Goal: Task Accomplishment & Management: Complete application form

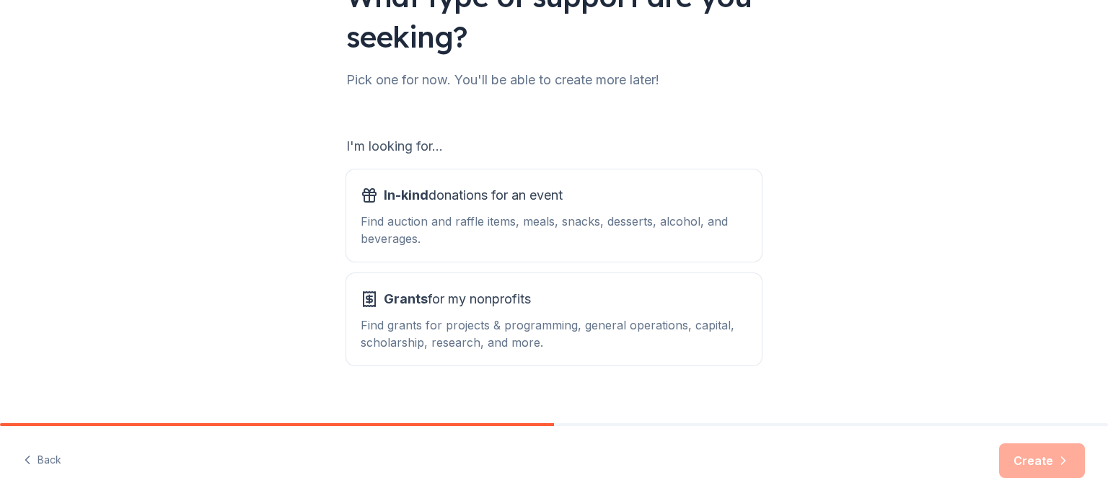
scroll to position [144, 0]
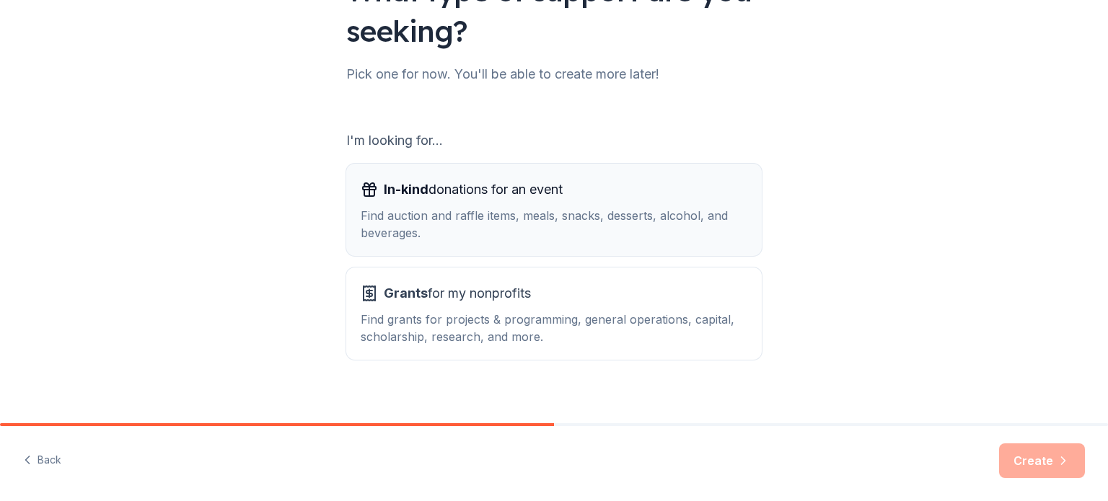
click at [558, 223] on div "Find auction and raffle items, meals, snacks, desserts, alcohol, and beverages." at bounding box center [554, 224] width 387 height 35
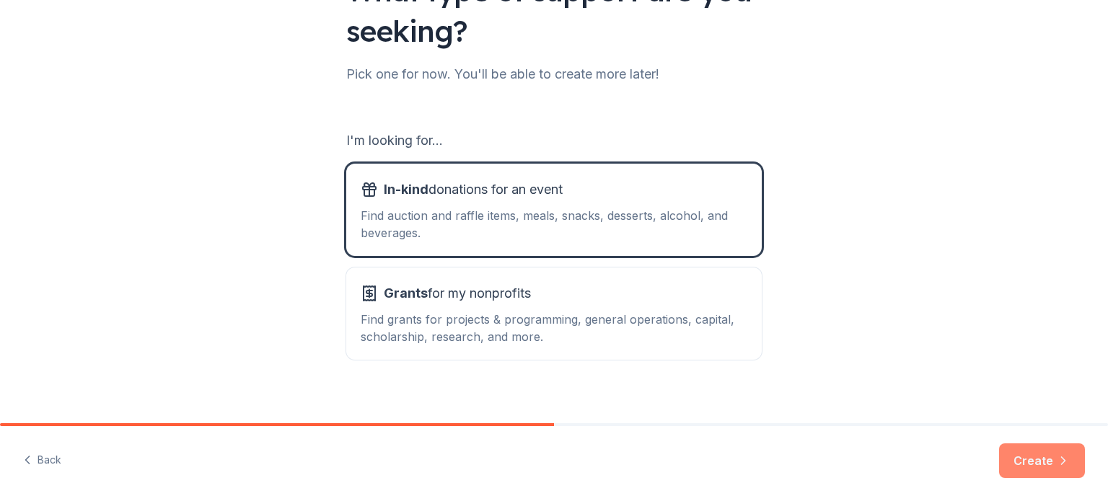
click at [1047, 457] on button "Create" at bounding box center [1042, 461] width 86 height 35
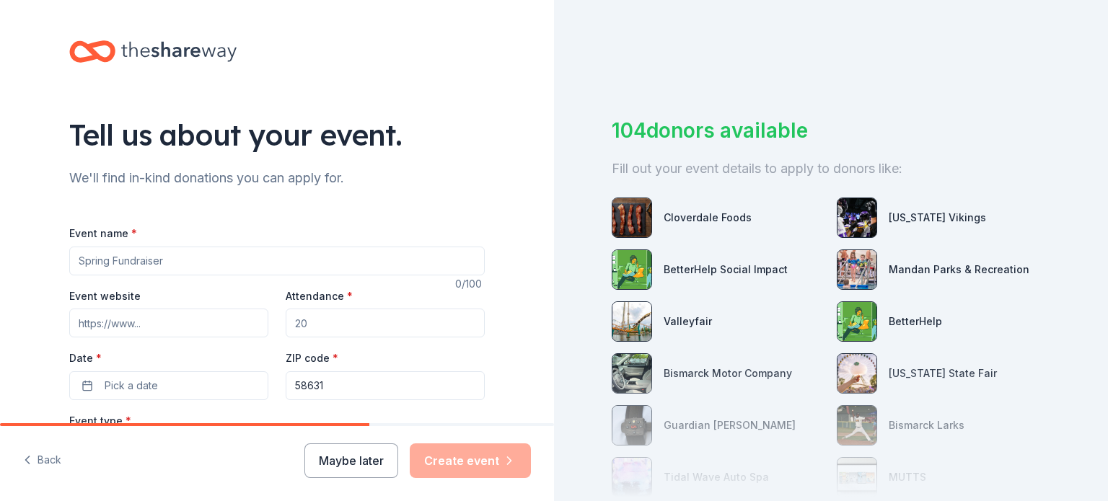
click at [136, 255] on input "Event name *" at bounding box center [277, 261] width 416 height 29
type input "[DATE] [DATE]"
drag, startPoint x: 338, startPoint y: 322, endPoint x: 260, endPoint y: 329, distance: 77.5
click at [260, 329] on div "Event website Attendance * Date * Pick a date ZIP code * 58631" at bounding box center [277, 343] width 416 height 113
type input "80"
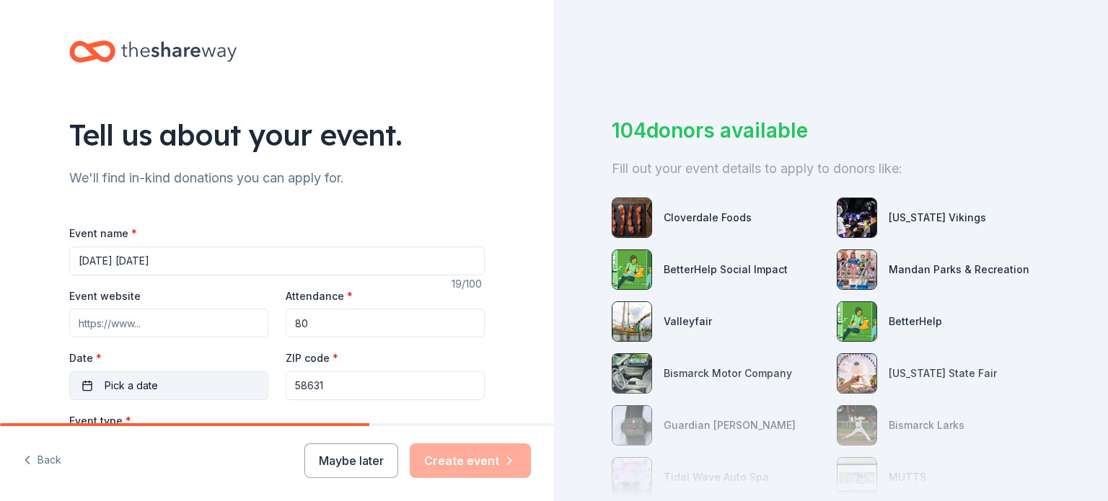
click at [159, 387] on button "Pick a date" at bounding box center [168, 386] width 199 height 29
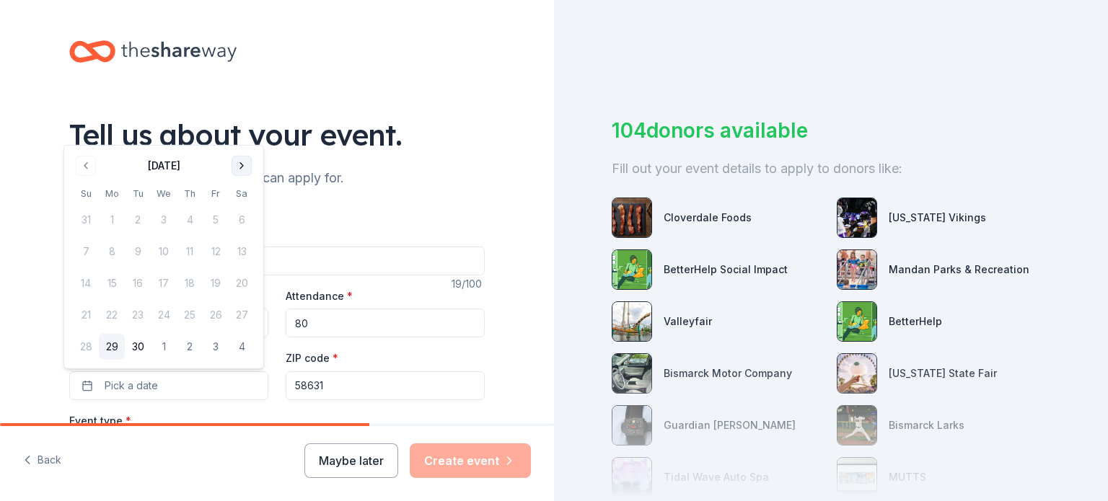
click at [242, 162] on button "Go to next month" at bounding box center [242, 166] width 20 height 20
click at [216, 349] on button "31" at bounding box center [216, 347] width 26 height 26
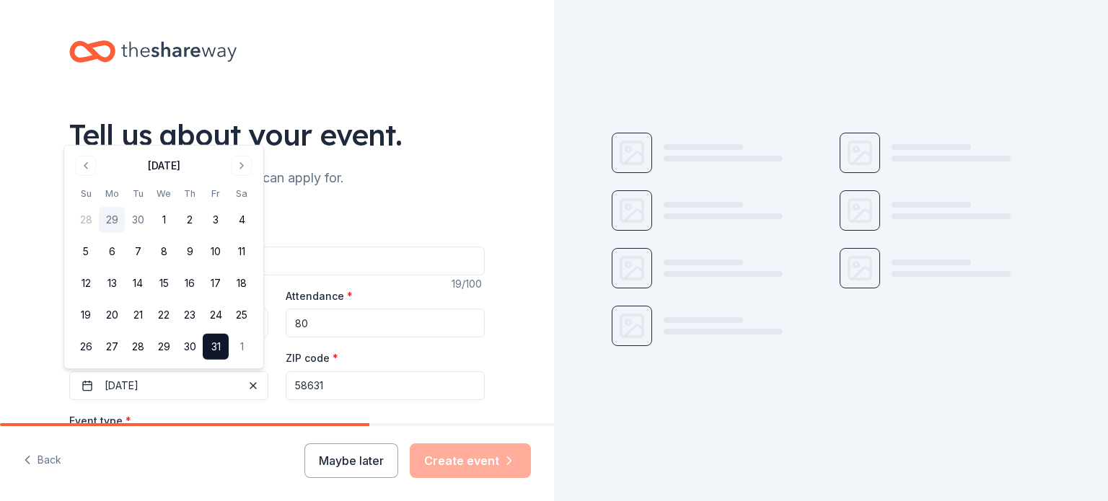
click at [0, 342] on div "Tell us about your event. We'll find in-kind donations you can apply for. Event…" at bounding box center [277, 480] width 554 height 960
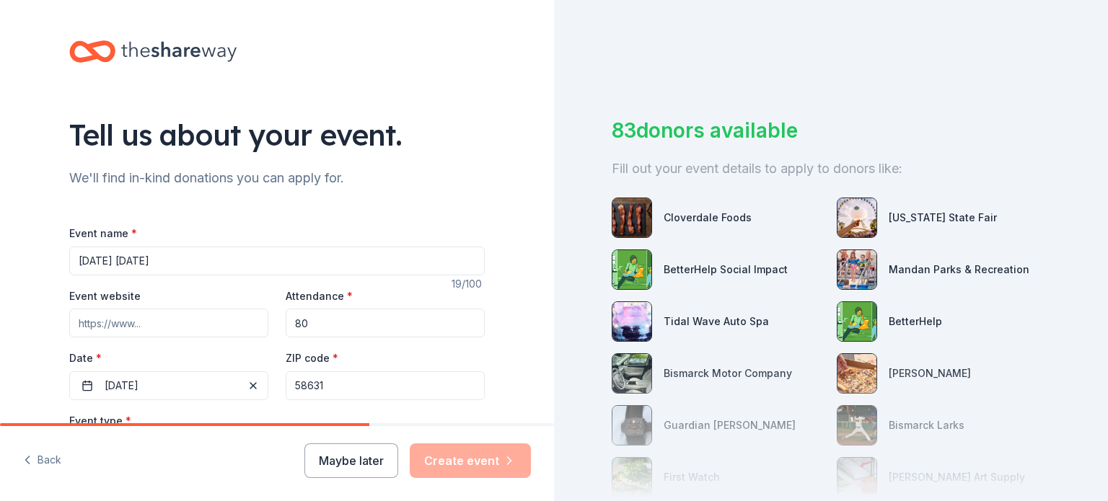
click at [137, 318] on input "Event website" at bounding box center [168, 323] width 199 height 29
click at [170, 320] on input "Event website" at bounding box center [168, 323] width 199 height 29
paste input "https://www.glen-ullin.k12.nd.us/"
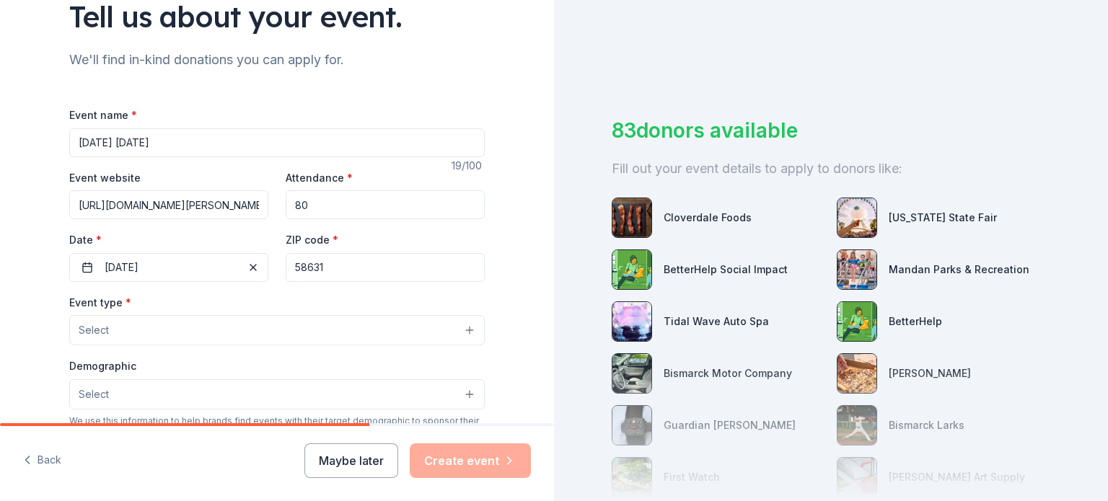
scroll to position [216, 0]
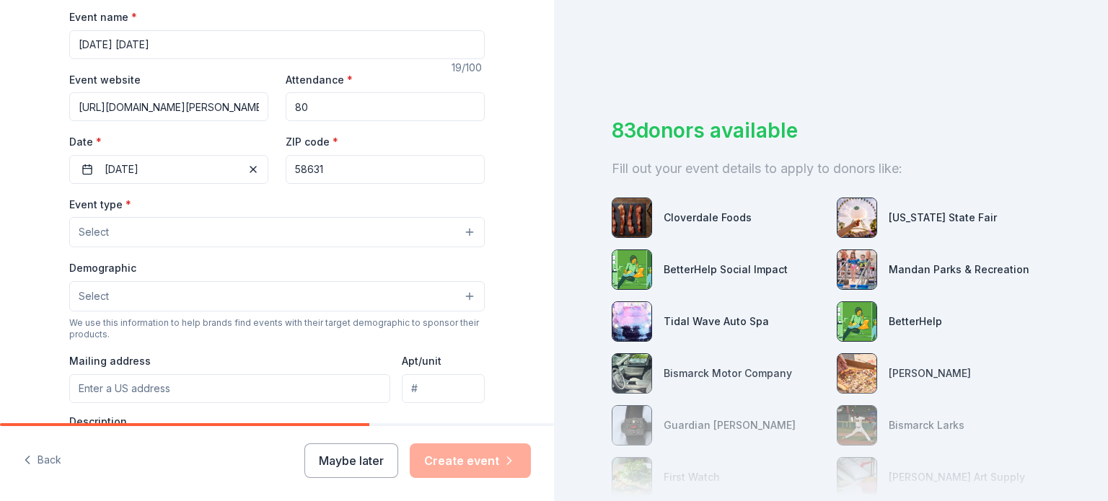
type input "https://www.glen-ullin.k12.nd.us/"
click at [219, 236] on button "Select" at bounding box center [277, 232] width 416 height 30
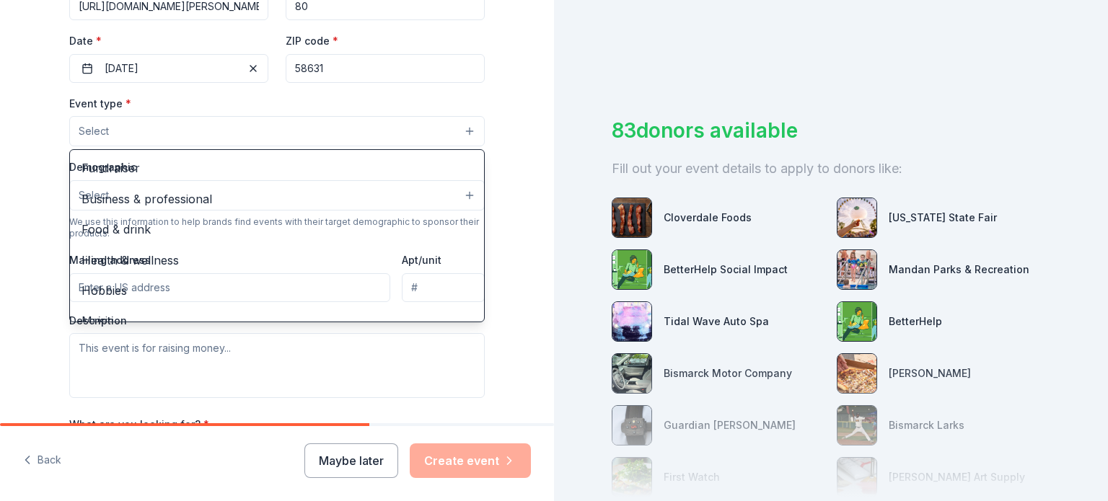
scroll to position [361, 0]
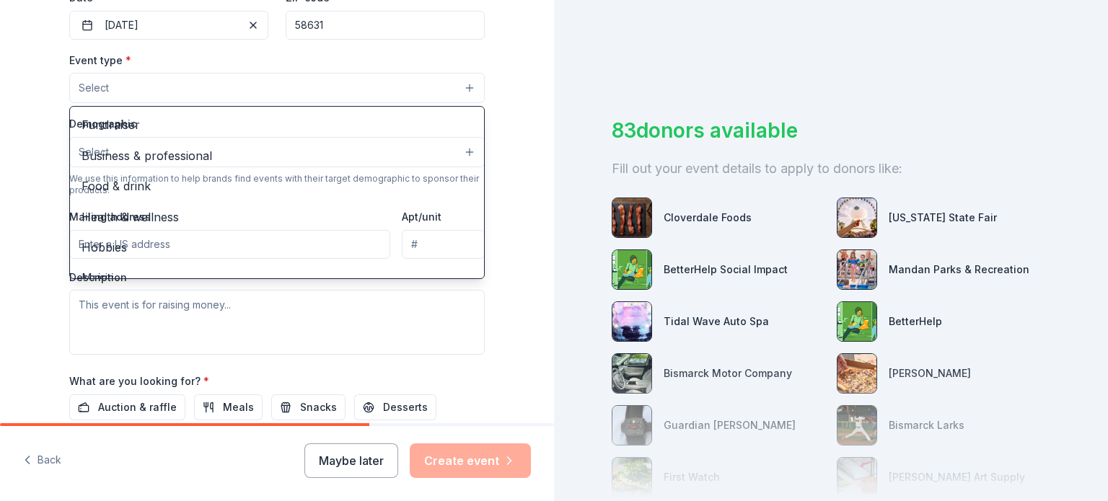
click at [296, 320] on div "Event type * Select Fundraiser Business & professional Food & drink Health & we…" at bounding box center [277, 203] width 416 height 304
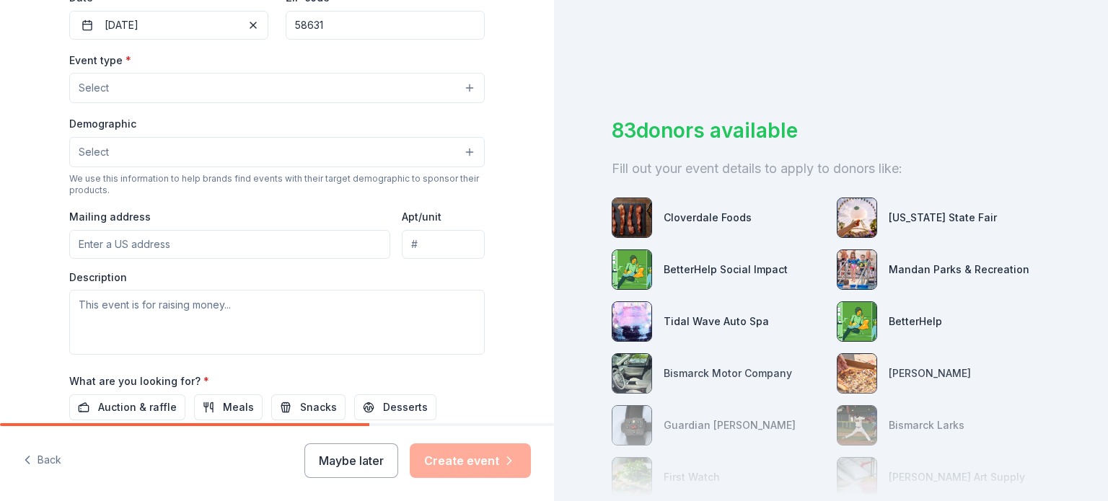
click at [193, 86] on button "Select" at bounding box center [277, 88] width 416 height 30
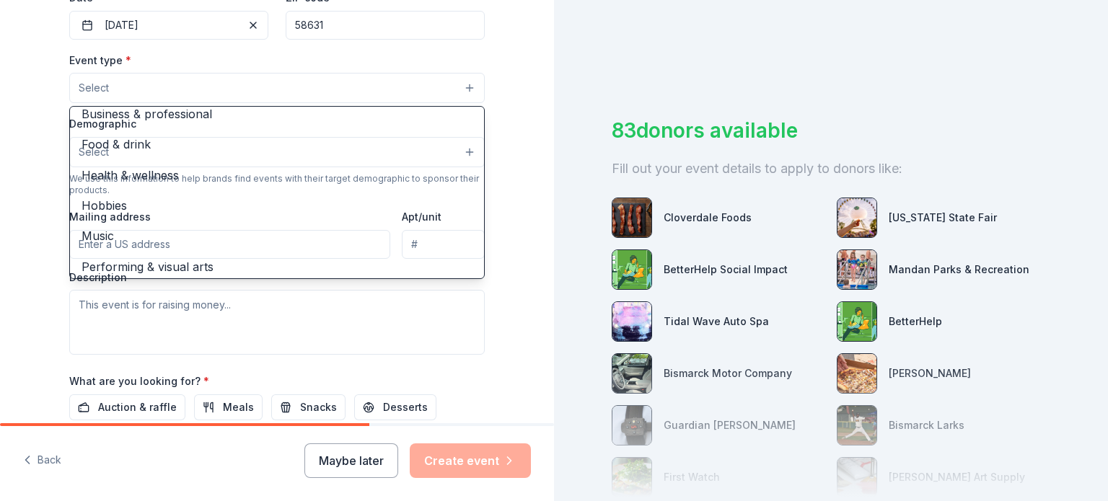
scroll to position [48, 0]
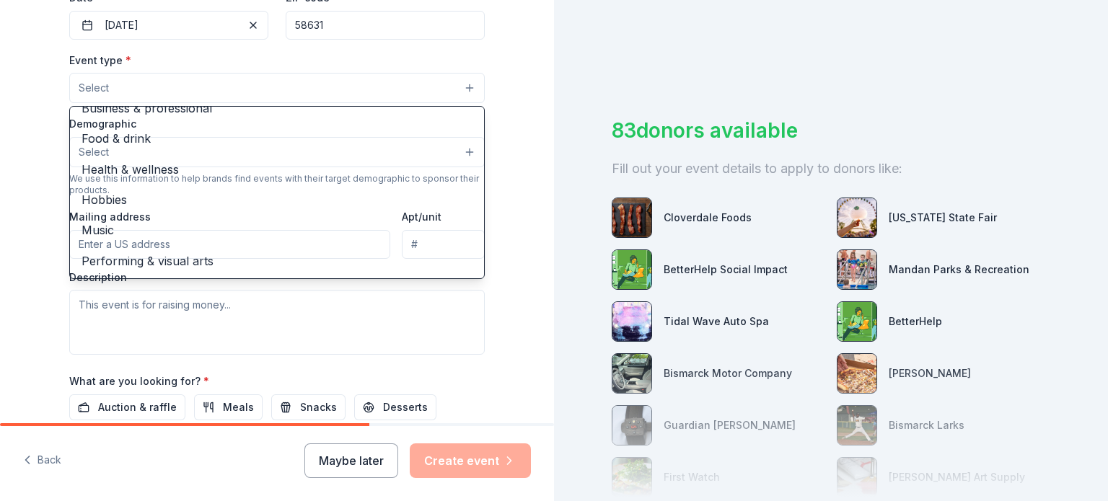
click at [396, 331] on div "Event type * Select Fundraiser Business & professional Food & drink Health & we…" at bounding box center [277, 203] width 416 height 304
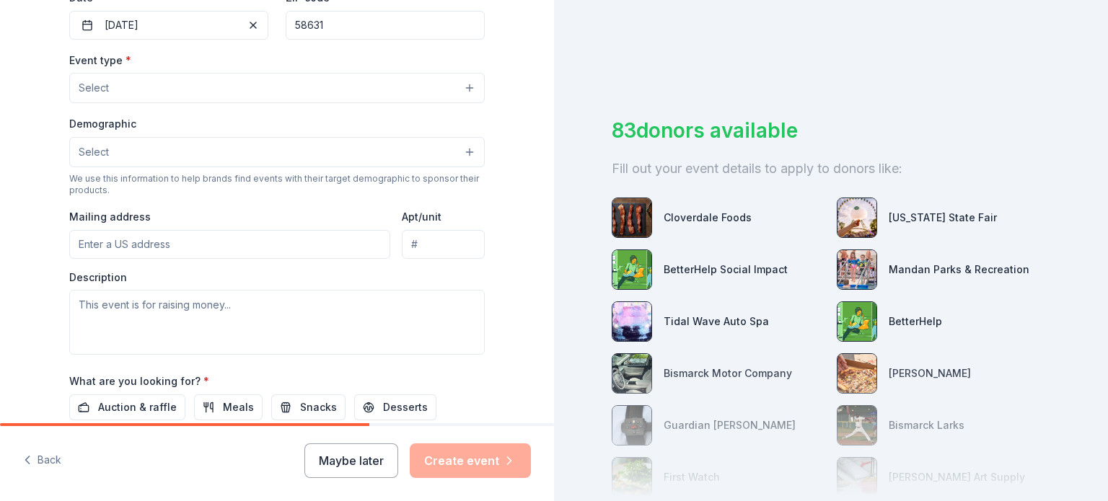
click at [245, 156] on button "Select" at bounding box center [277, 152] width 416 height 30
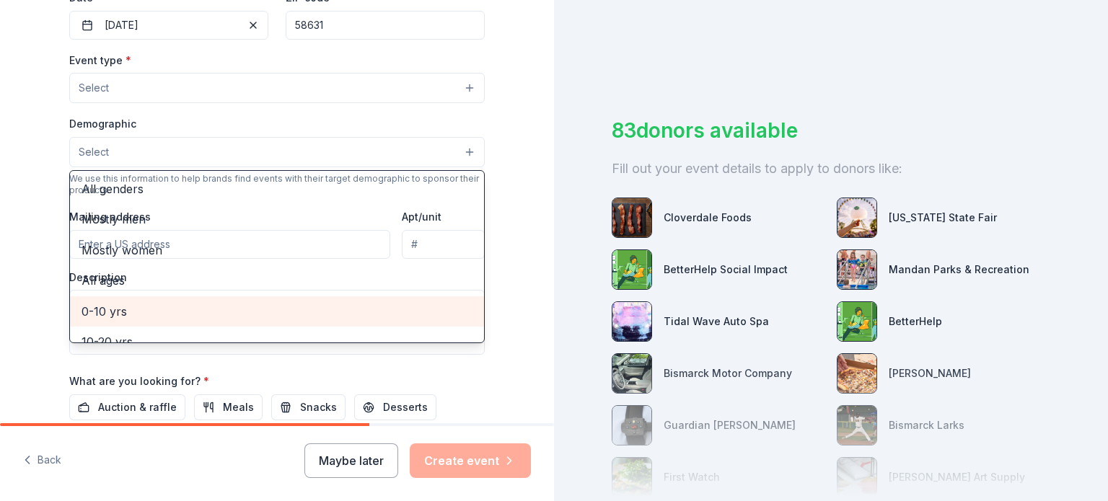
click at [144, 310] on span "0-10 yrs" at bounding box center [277, 311] width 391 height 19
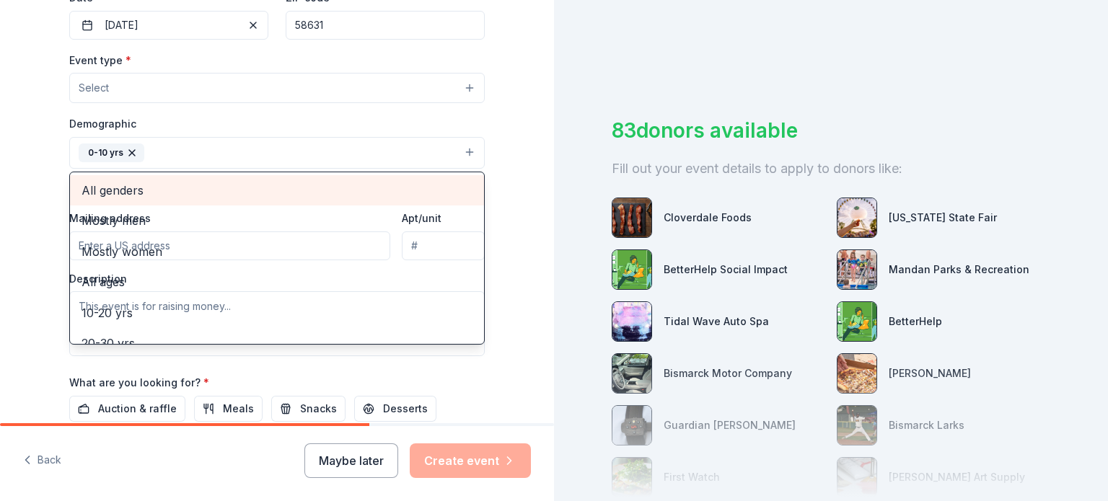
click at [130, 200] on div "All genders" at bounding box center [277, 190] width 414 height 30
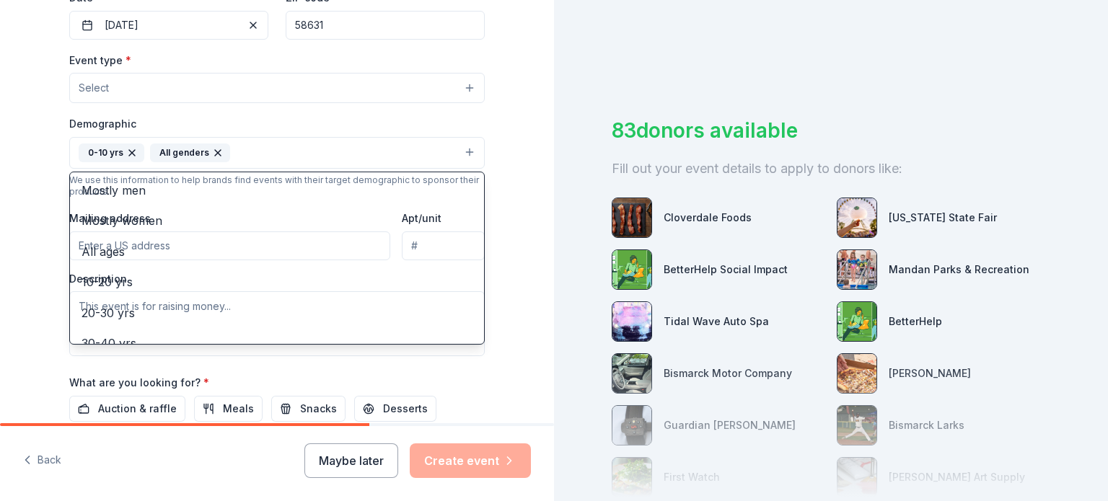
click at [404, 133] on div "Demographic 0-10 yrs All genders Mostly men Mostly women All ages 10-20 yrs 20-…" at bounding box center [277, 142] width 416 height 54
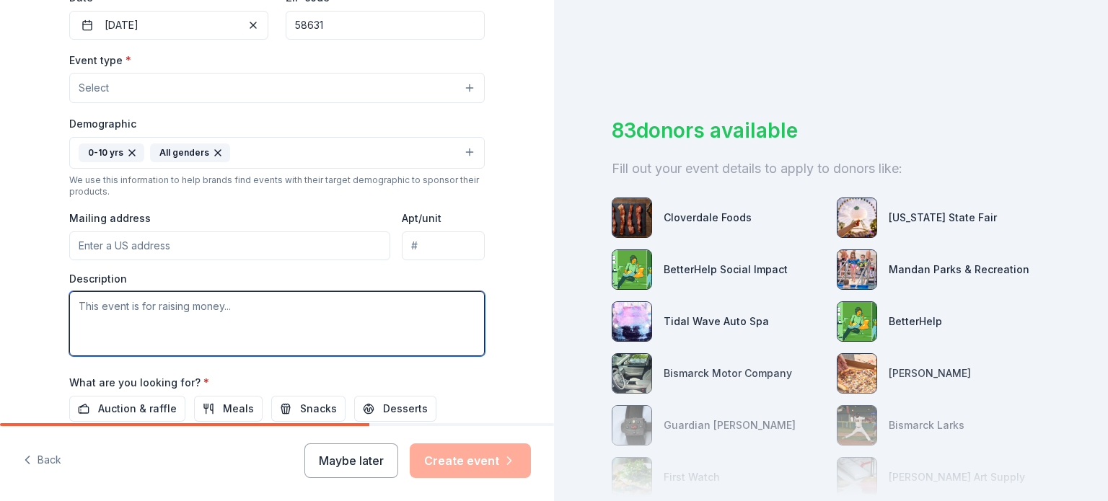
click at [196, 307] on textarea at bounding box center [277, 323] width 416 height 65
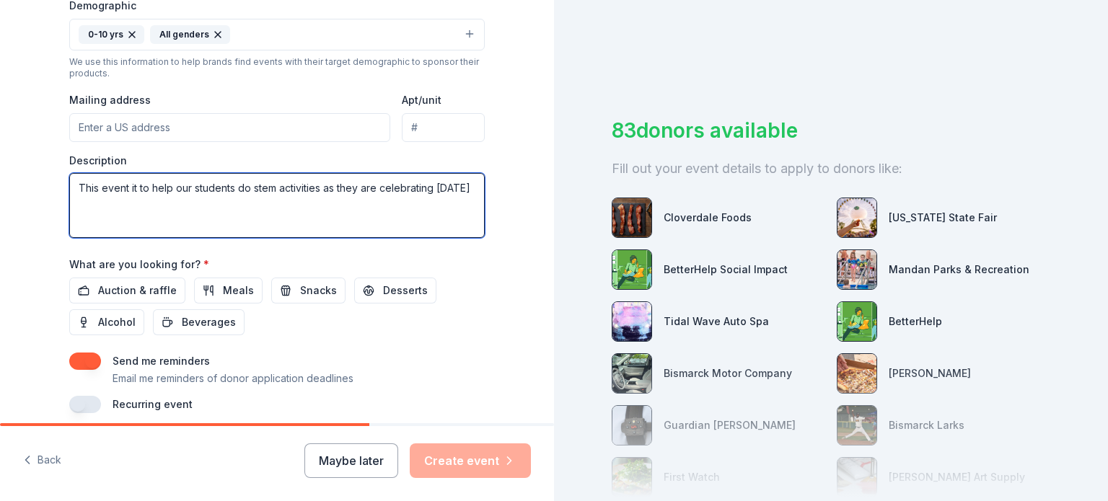
scroll to position [505, 0]
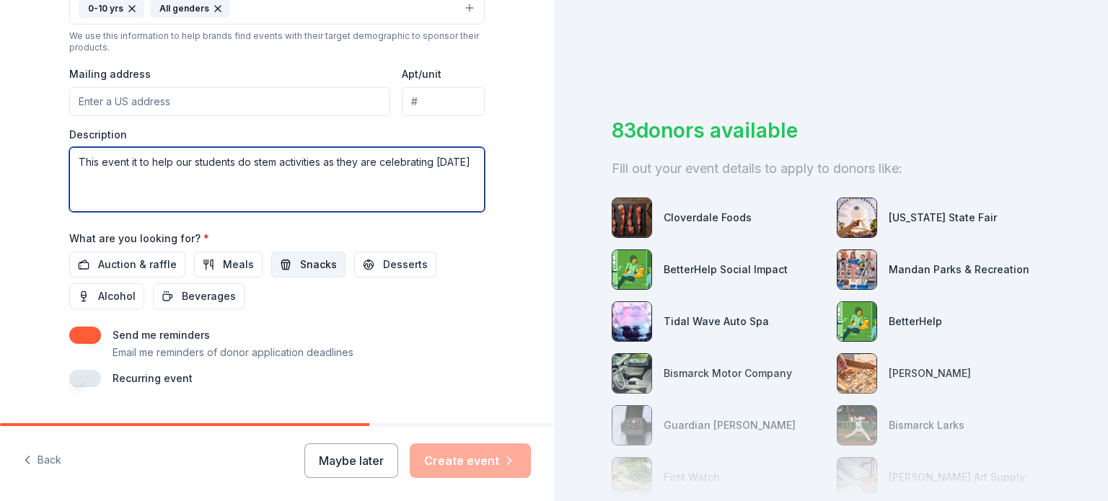
type textarea "This event it to help our students do stem activities as they are celebrating H…"
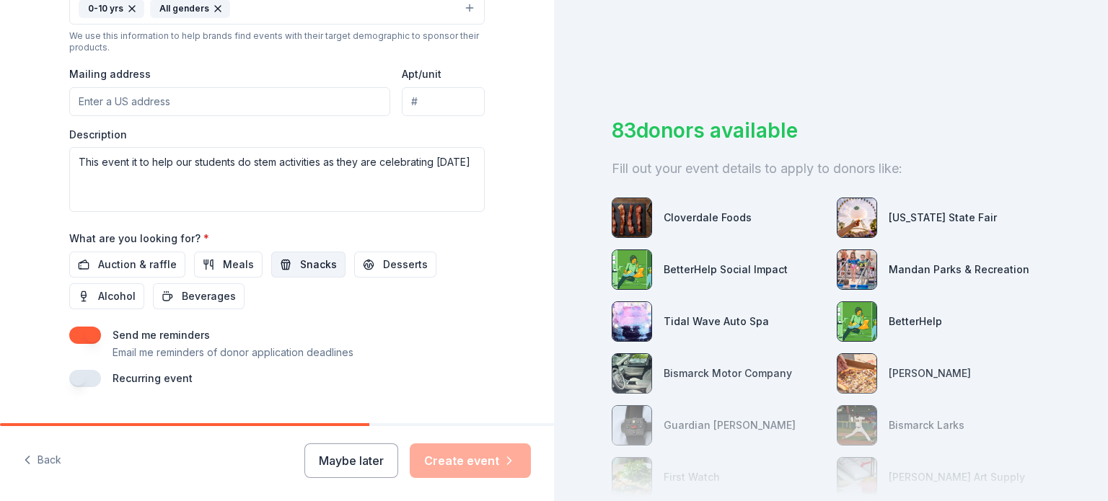
click at [303, 264] on span "Snacks" at bounding box center [318, 264] width 37 height 17
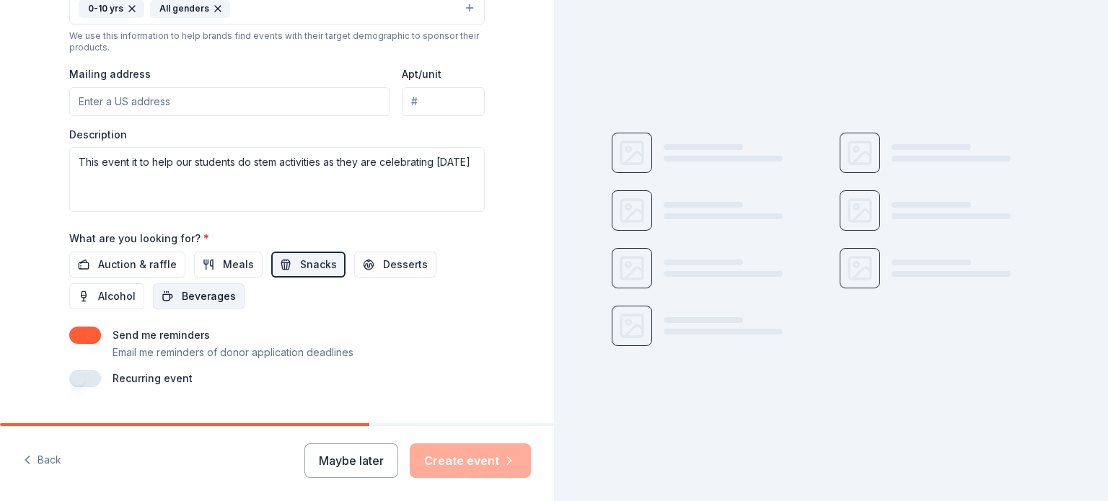
click at [198, 296] on span "Beverages" at bounding box center [209, 296] width 54 height 17
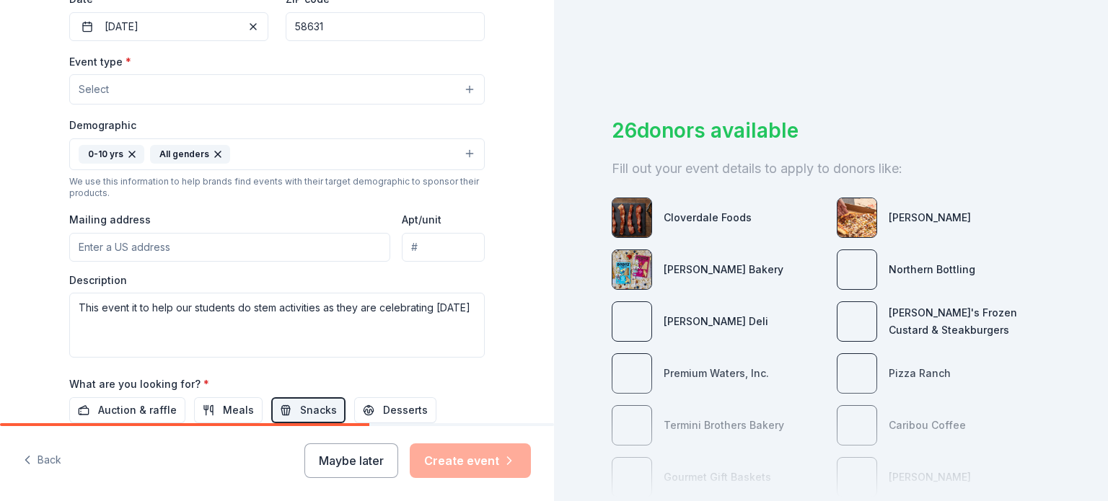
scroll to position [321, 0]
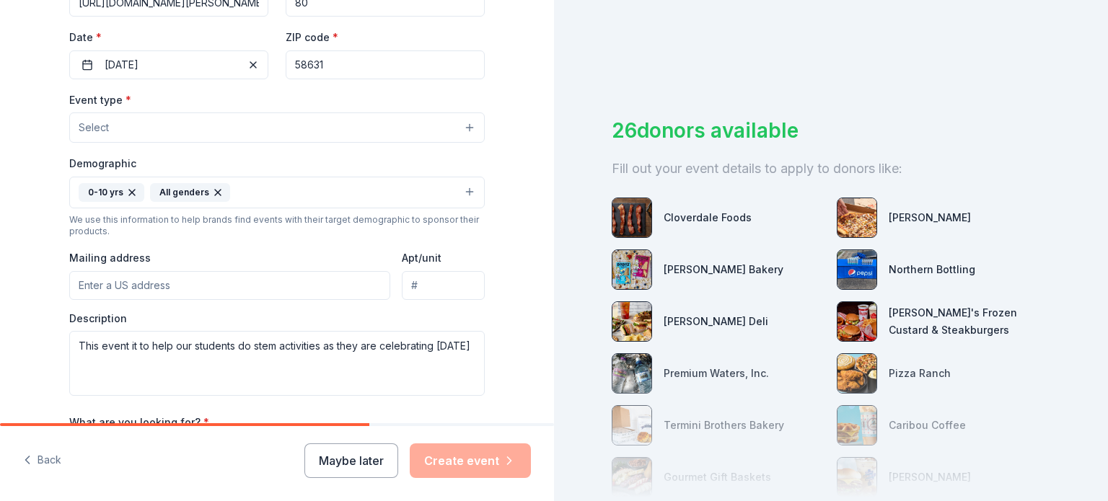
click at [172, 287] on input "Mailing address" at bounding box center [229, 285] width 321 height 29
click at [129, 285] on input "Mailing address" at bounding box center [229, 285] width 321 height 29
paste input "6508 Hwy 49 Box 548 Glen Ullin, ND 58631"
type input "6508 North Dakota 49, Glen Ullin, ND, 58631"
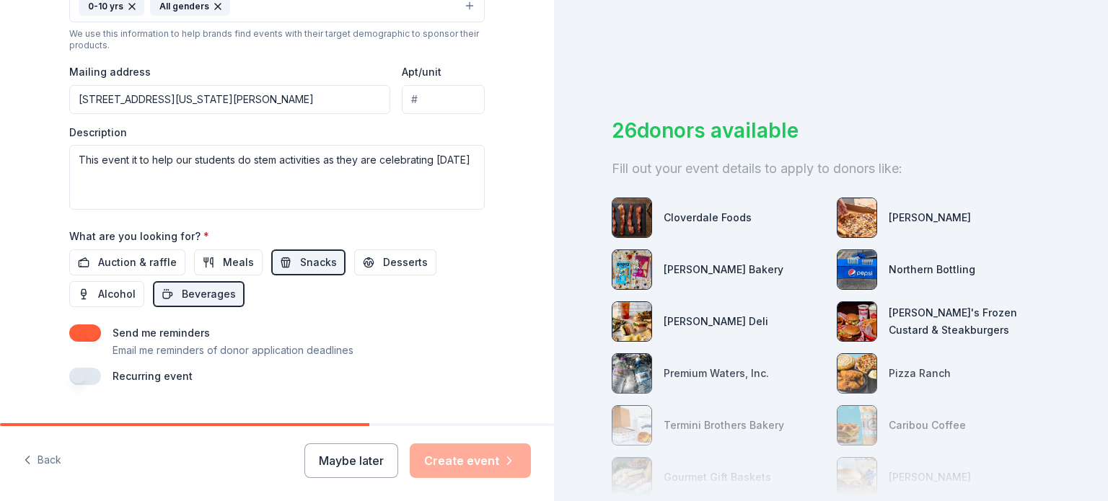
scroll to position [537, 0]
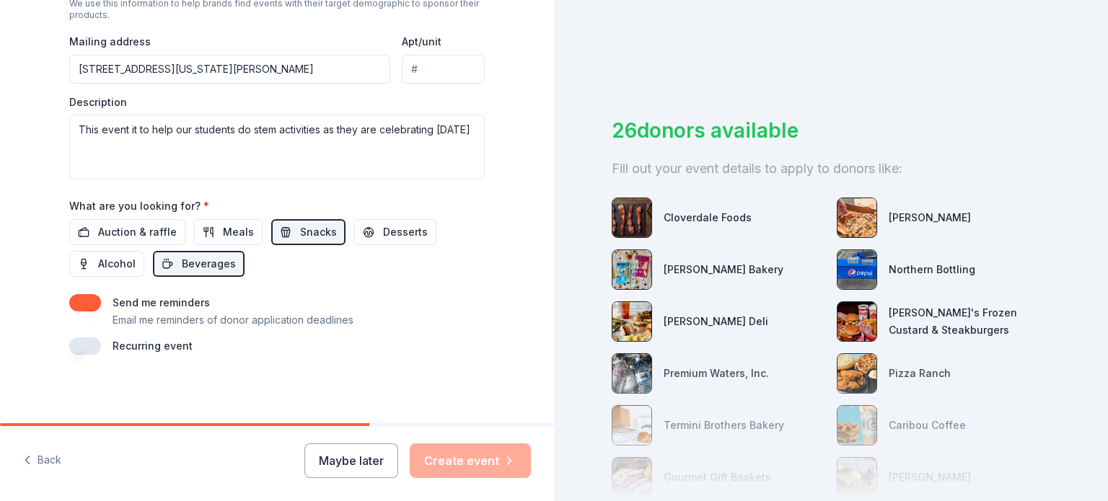
click at [233, 426] on div "Back Maybe later Create event" at bounding box center [277, 463] width 554 height 75
click at [79, 299] on button "button" at bounding box center [85, 302] width 32 height 17
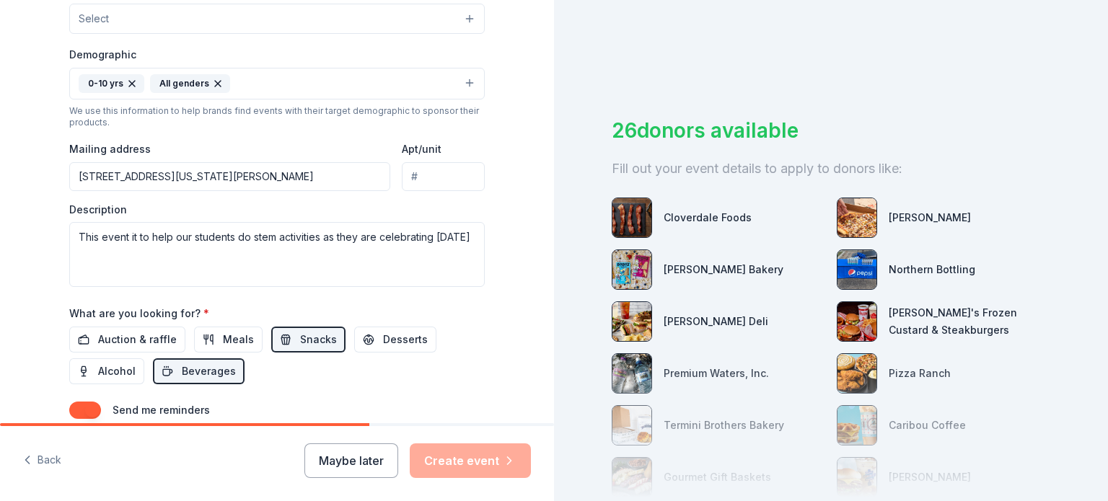
scroll to position [249, 0]
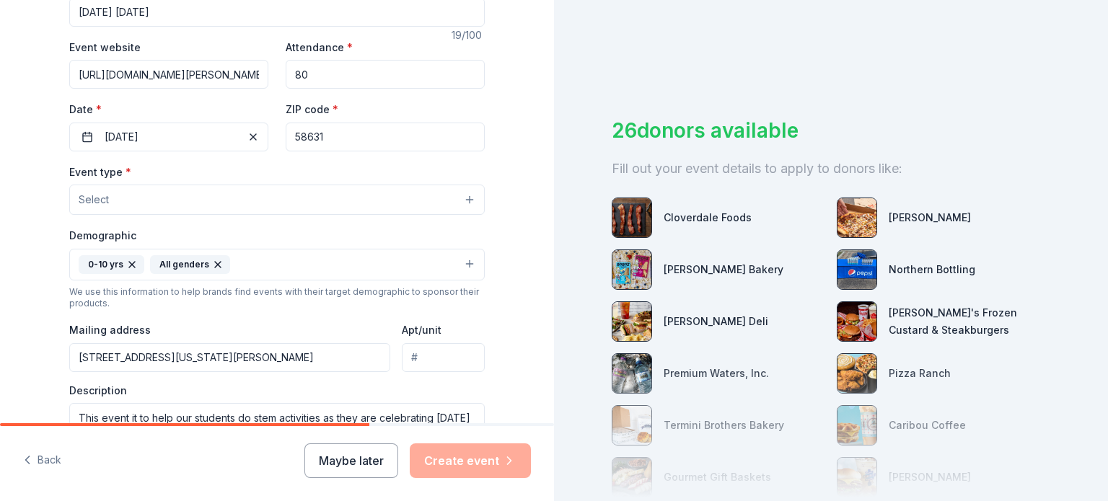
click at [485, 466] on div "Maybe later Create event" at bounding box center [417, 461] width 227 height 35
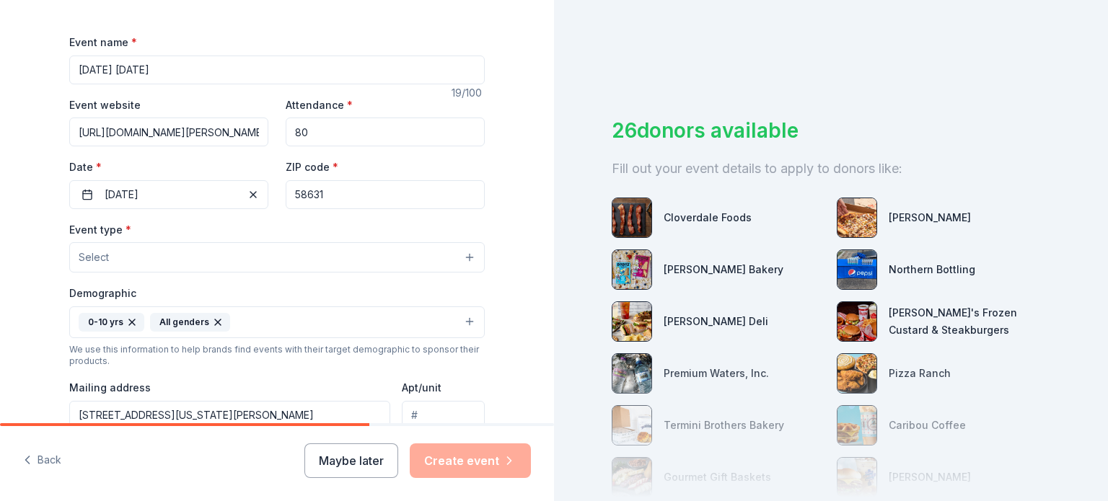
scroll to position [216, 0]
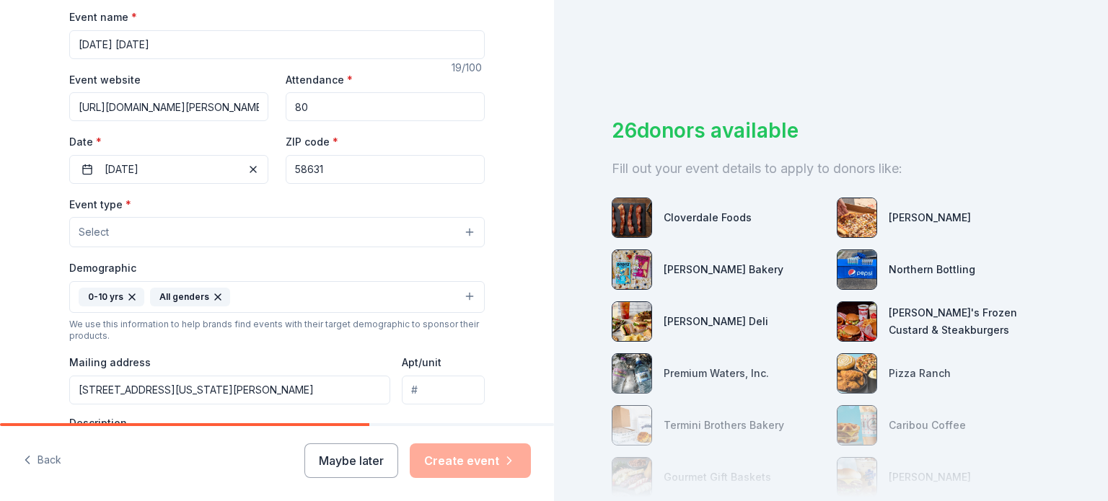
click at [197, 227] on button "Select" at bounding box center [277, 232] width 416 height 30
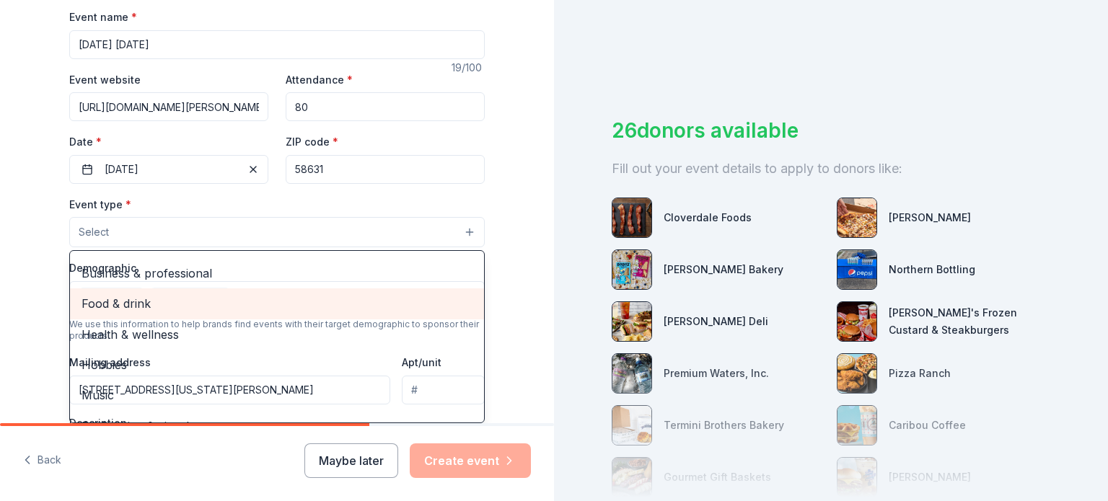
scroll to position [48, 0]
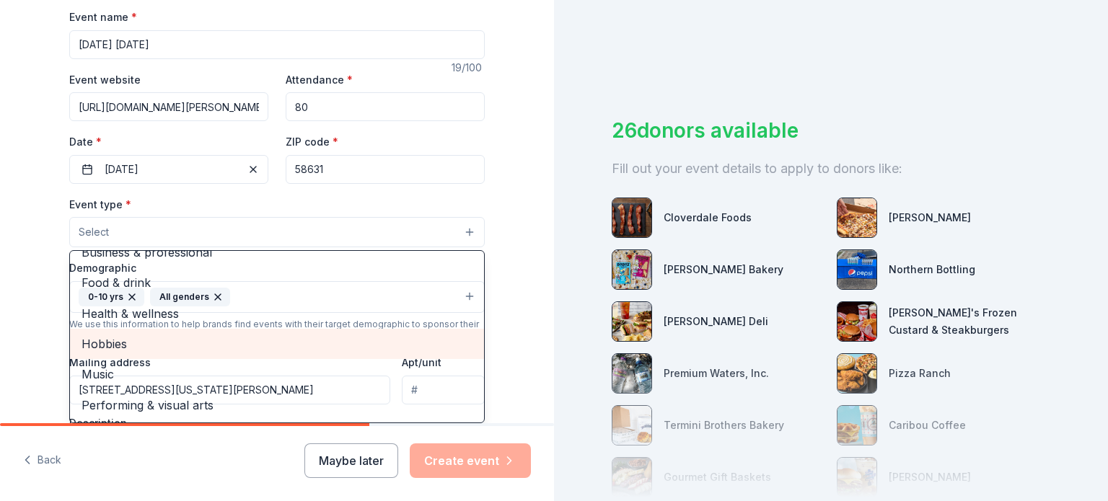
click at [130, 349] on span "Hobbies" at bounding box center [277, 344] width 391 height 19
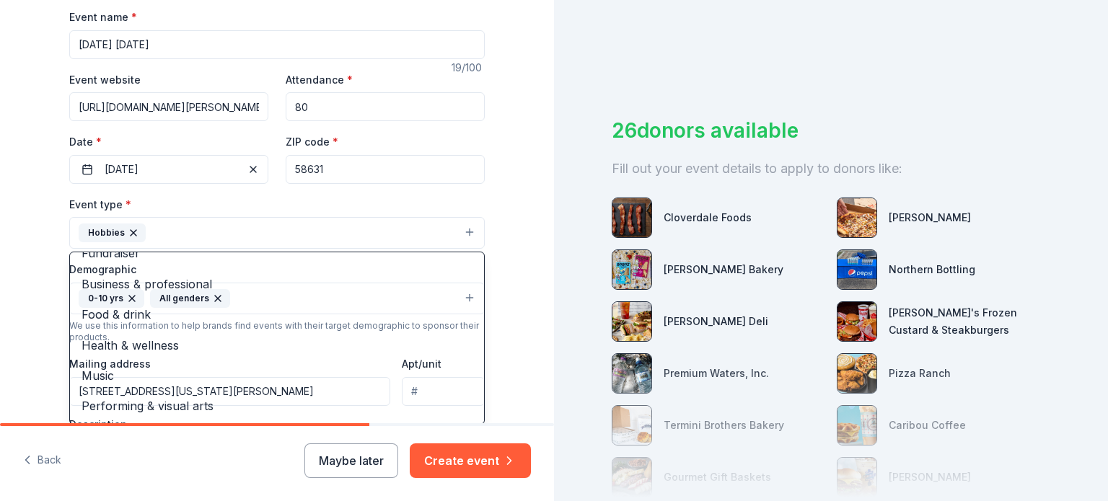
click at [488, 467] on div "Tell us about your event. We'll find in-kind donations you can apply for. Event…" at bounding box center [277, 250] width 554 height 501
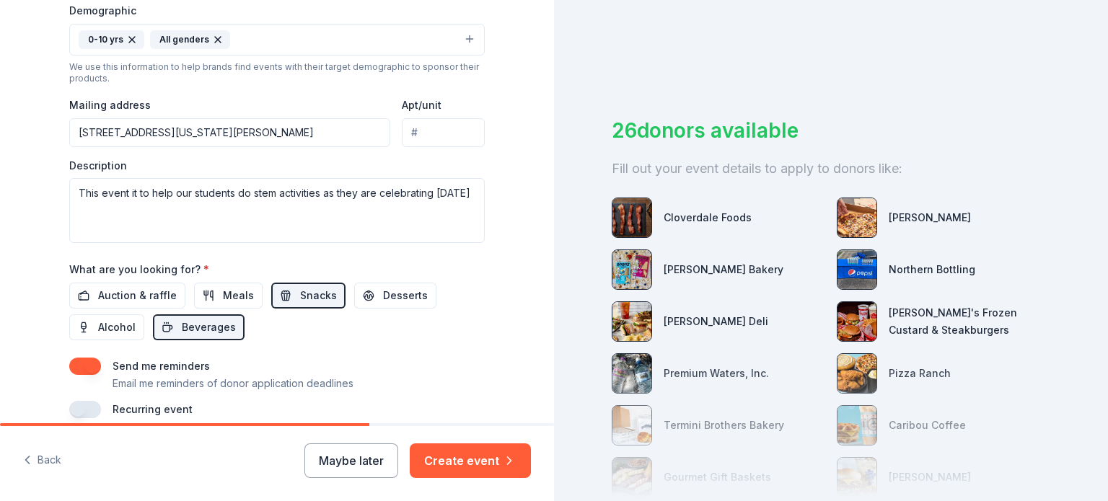
scroll to position [539, 0]
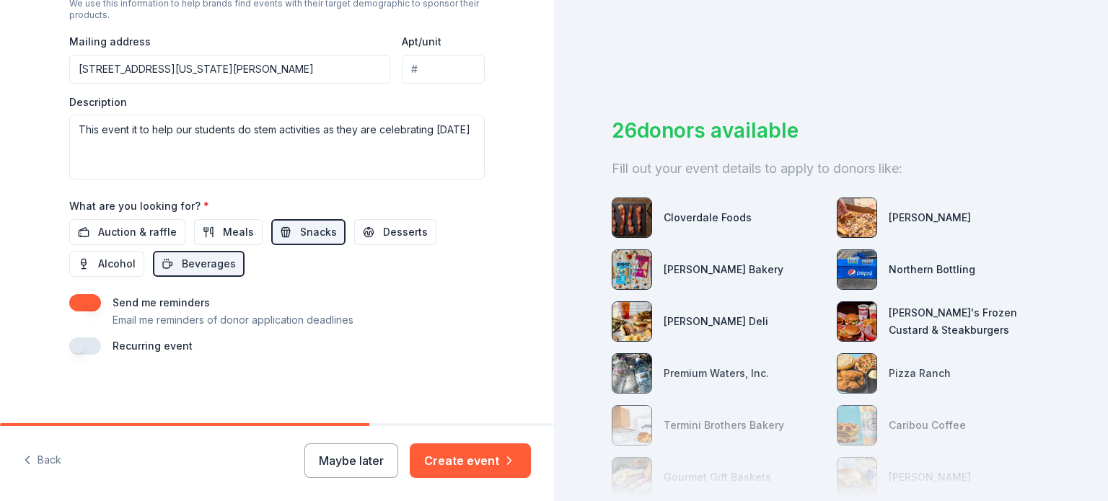
click at [489, 442] on div "Back Maybe later Create event" at bounding box center [277, 463] width 554 height 75
click at [489, 460] on button "Create event" at bounding box center [470, 461] width 121 height 35
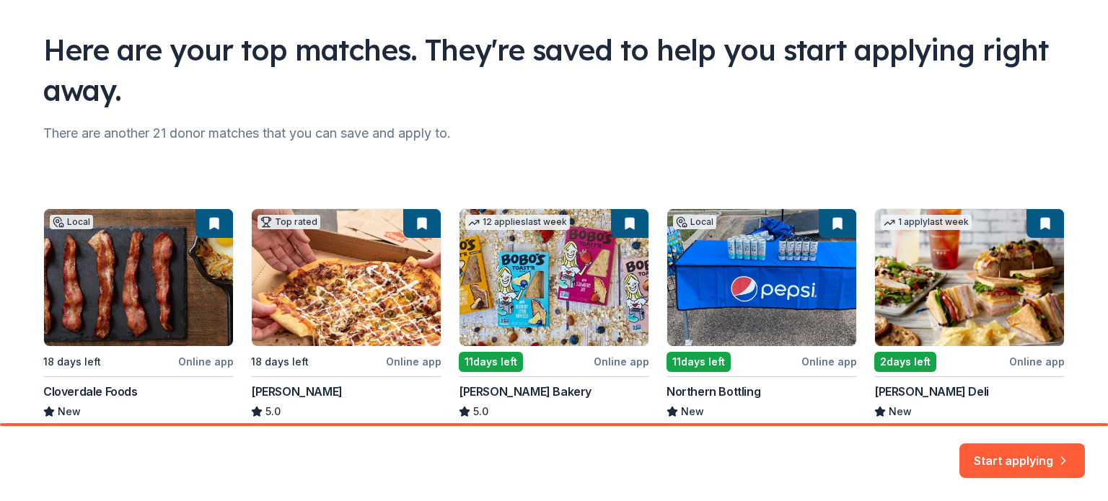
scroll to position [110, 0]
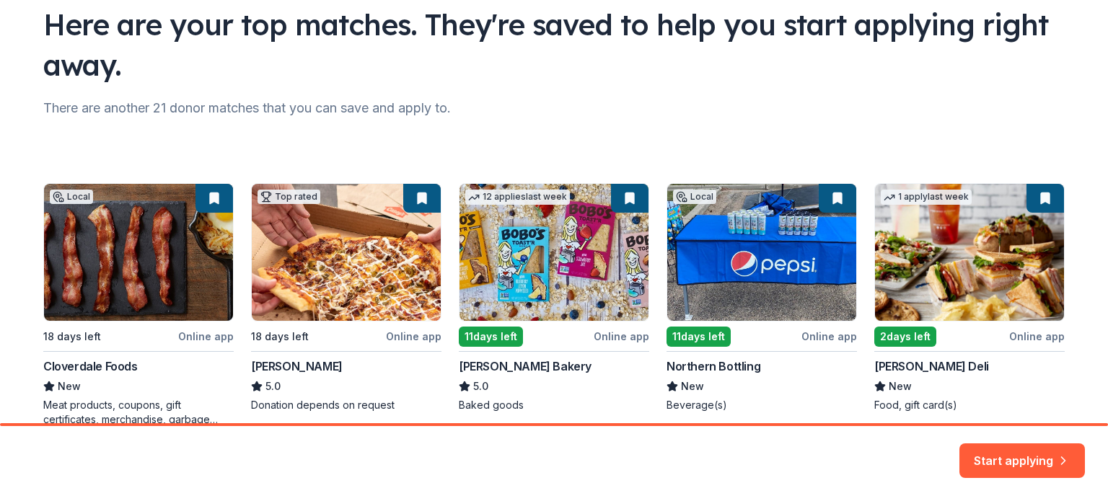
click at [803, 215] on div "Local 18 days left Online app Cloverdale Foods New Meat products, coupons, gift…" at bounding box center [553, 305] width 1021 height 244
click at [836, 198] on div "Local 18 days left Online app Cloverdale Foods New Meat products, coupons, gift…" at bounding box center [553, 305] width 1021 height 244
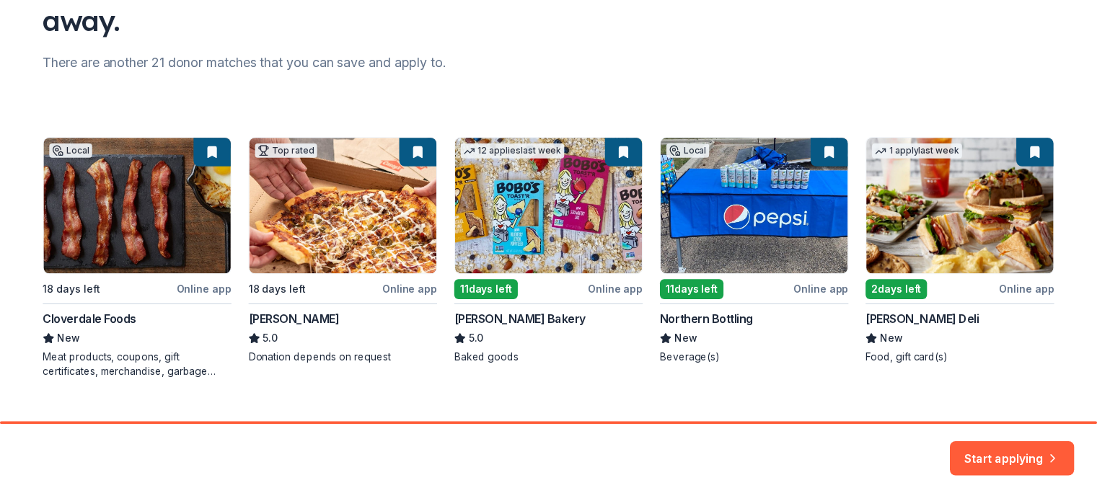
scroll to position [183, 0]
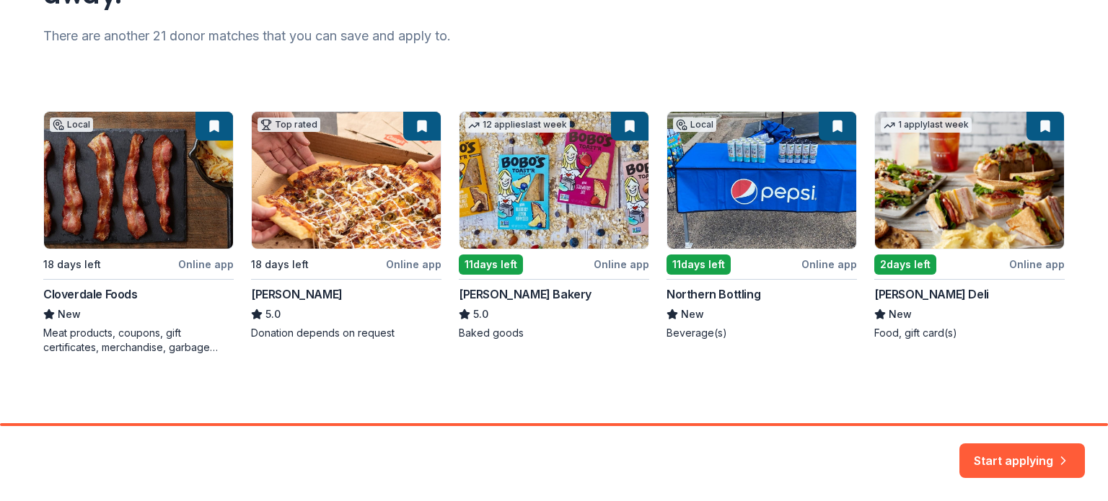
click at [794, 234] on div "Local 18 days left Online app Cloverdale Foods New Meat products, coupons, gift…" at bounding box center [553, 233] width 1021 height 244
click at [1024, 465] on button "Start applying" at bounding box center [1022, 452] width 126 height 35
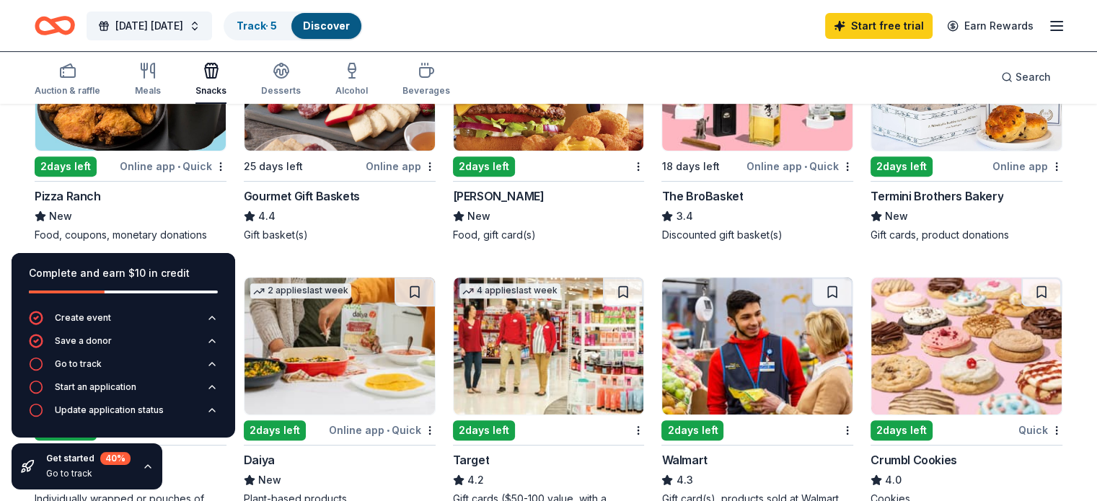
scroll to position [577, 0]
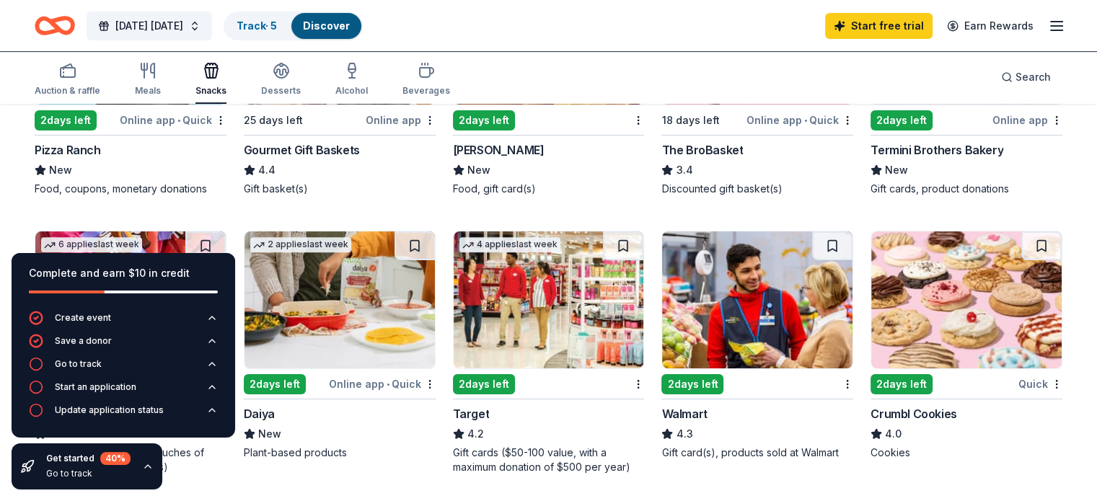
click at [955, 309] on img at bounding box center [966, 300] width 190 height 137
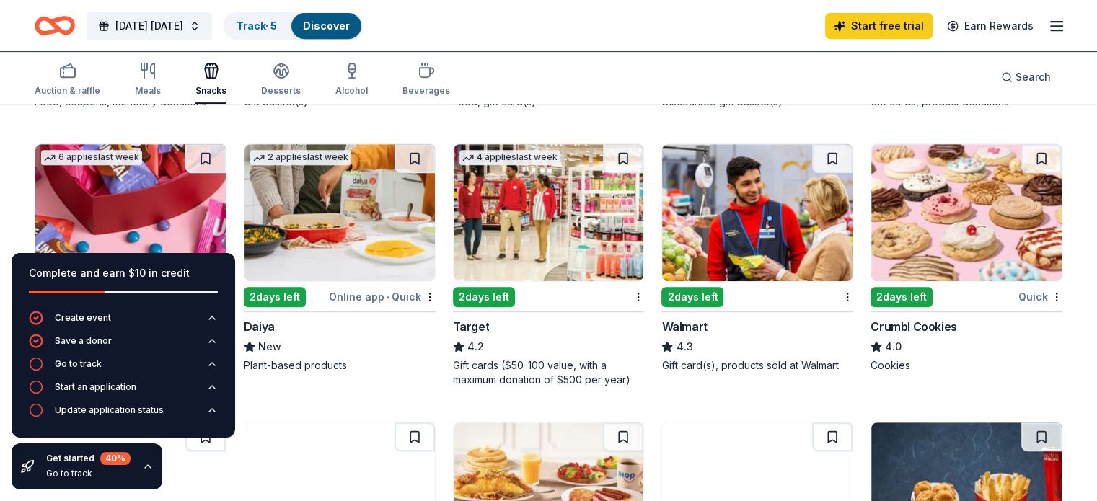
scroll to position [649, 0]
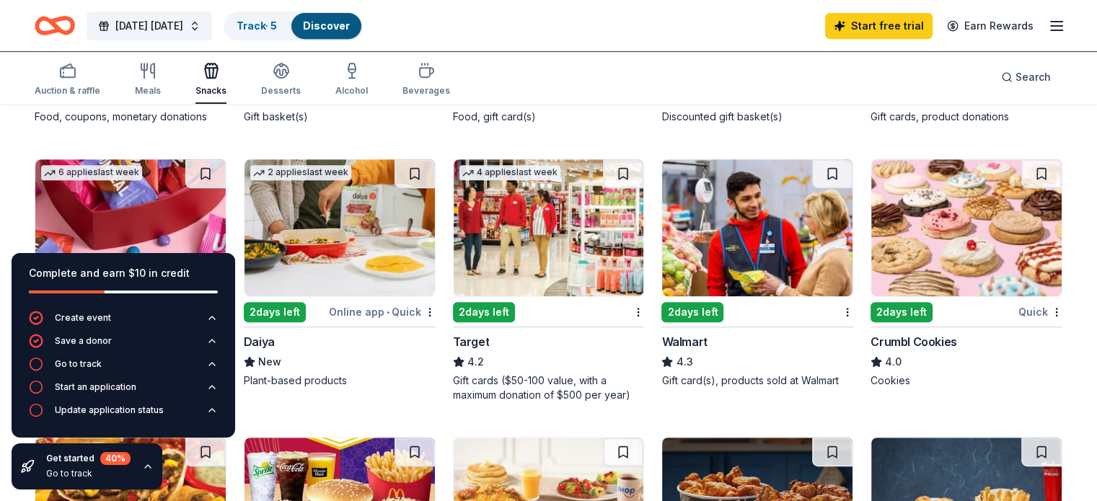
click at [723, 242] on img at bounding box center [757, 227] width 190 height 137
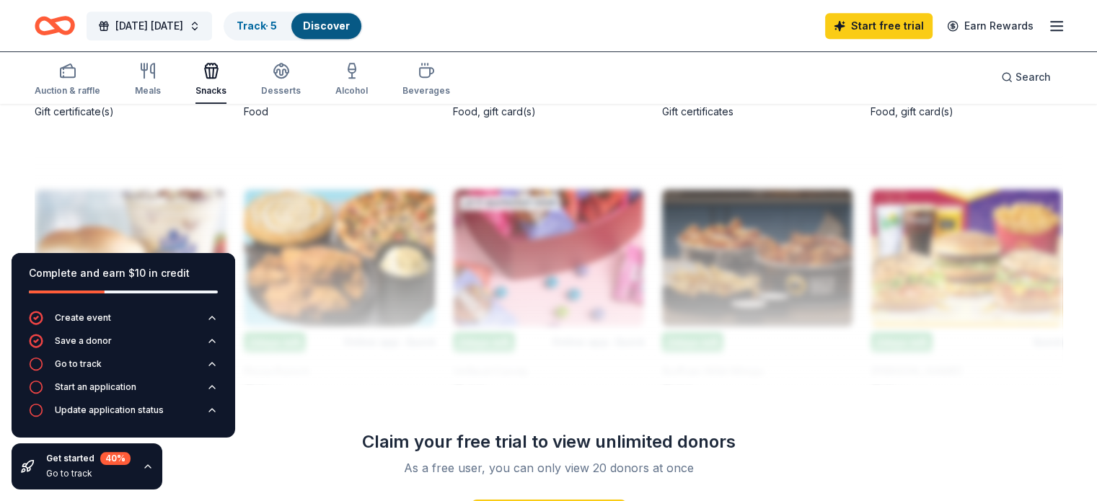
scroll to position [1226, 0]
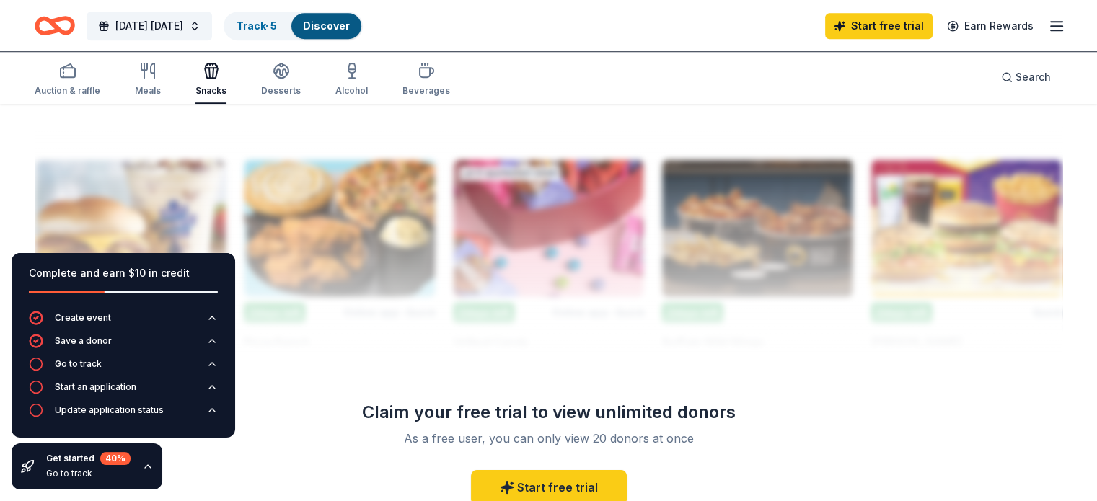
click at [214, 472] on div "Complete and earn $10 in credit Create event Save a donor Go to track Start an …" at bounding box center [123, 372] width 247 height 260
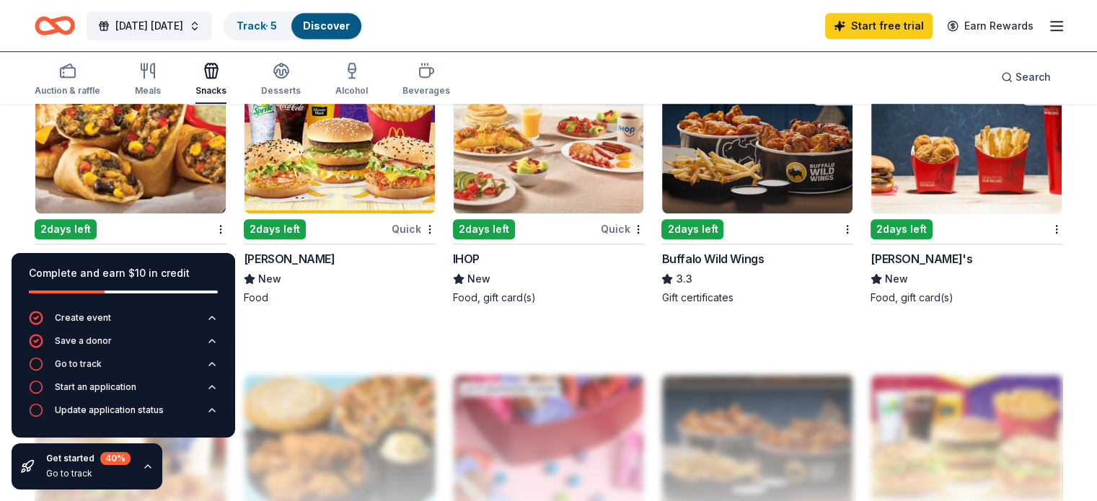
scroll to position [938, 0]
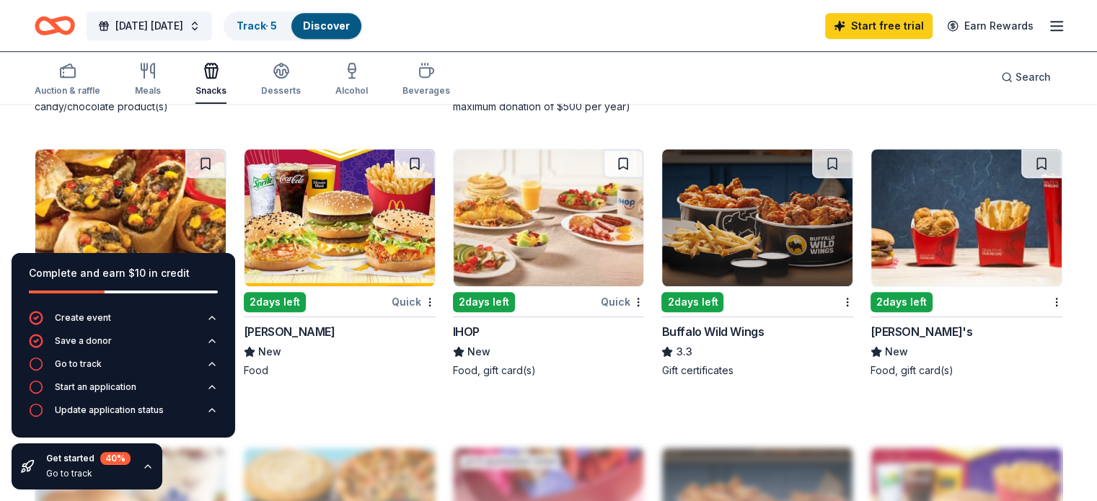
click at [407, 224] on img at bounding box center [340, 217] width 190 height 137
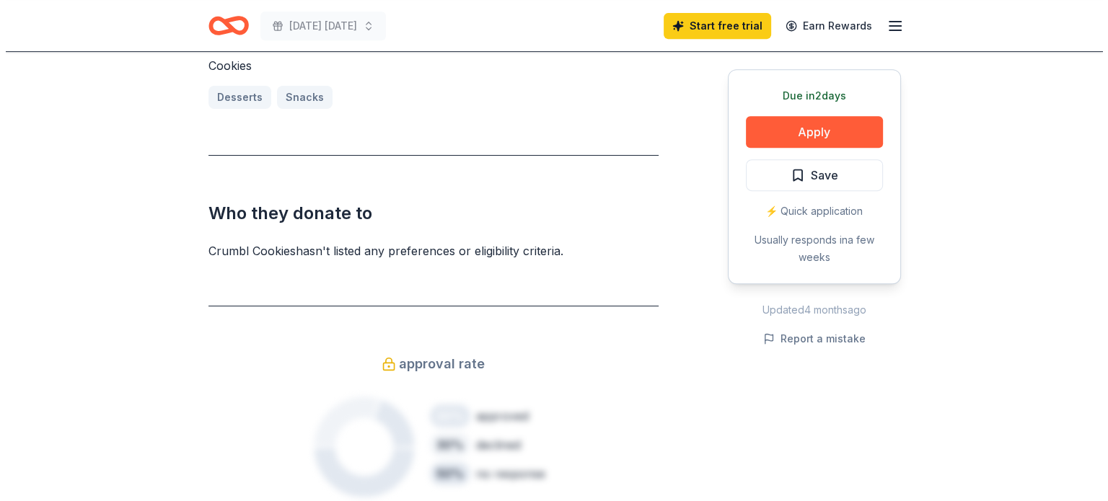
scroll to position [649, 0]
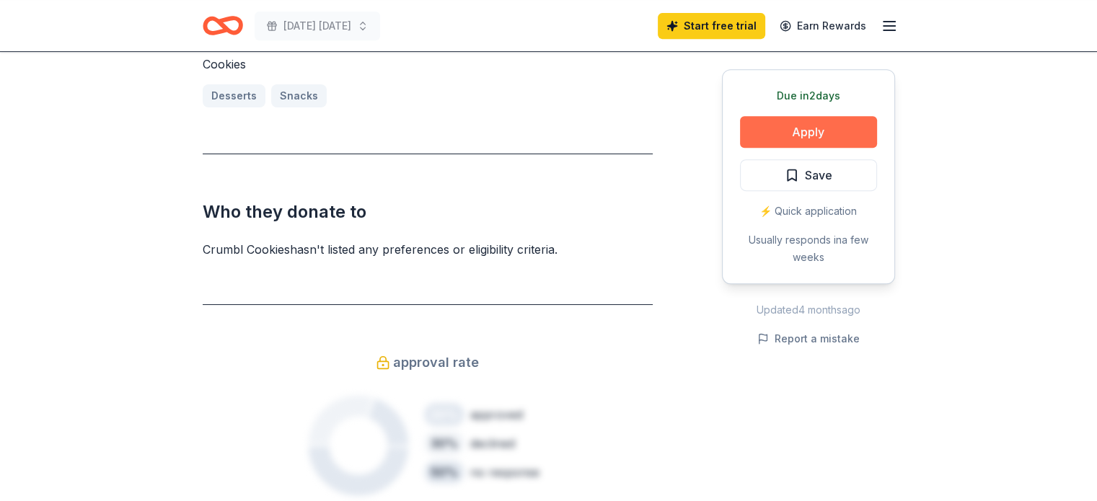
click at [799, 135] on button "Apply" at bounding box center [808, 132] width 137 height 32
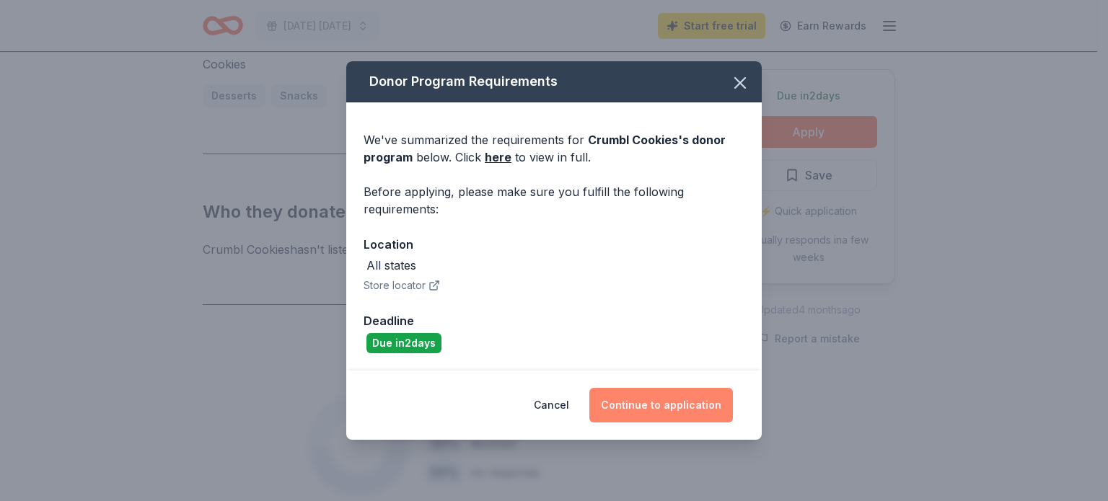
click at [658, 401] on button "Continue to application" at bounding box center [661, 405] width 144 height 35
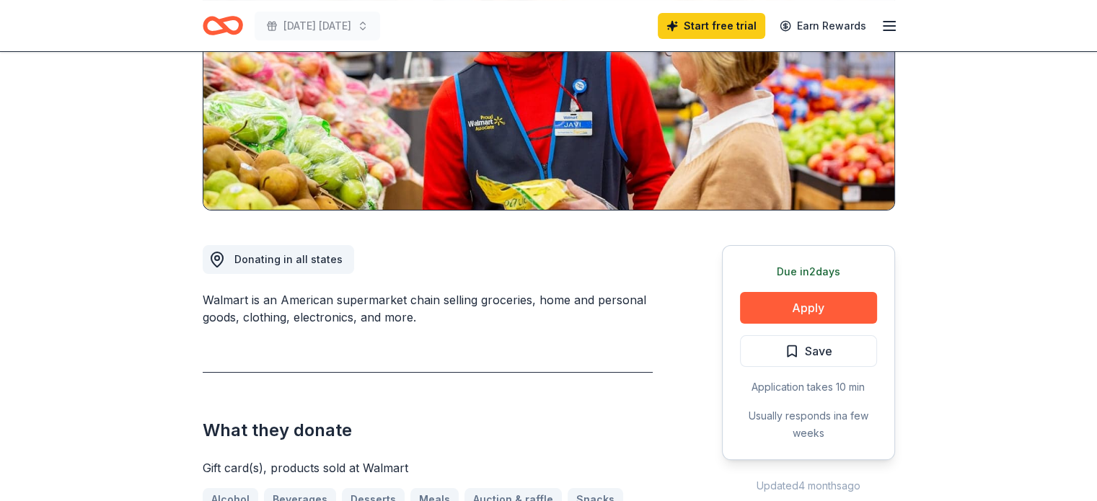
scroll to position [289, 0]
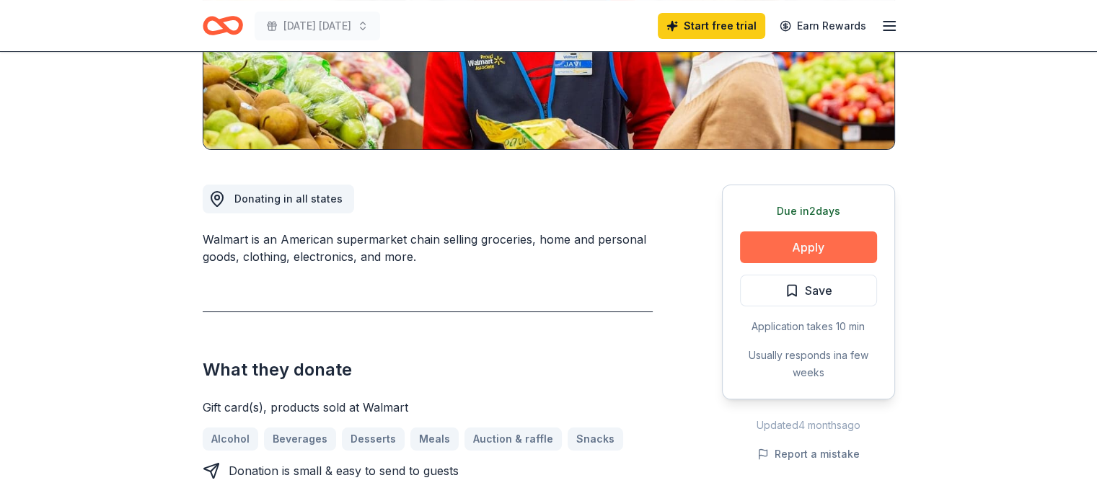
click at [876, 237] on button "Apply" at bounding box center [808, 248] width 137 height 32
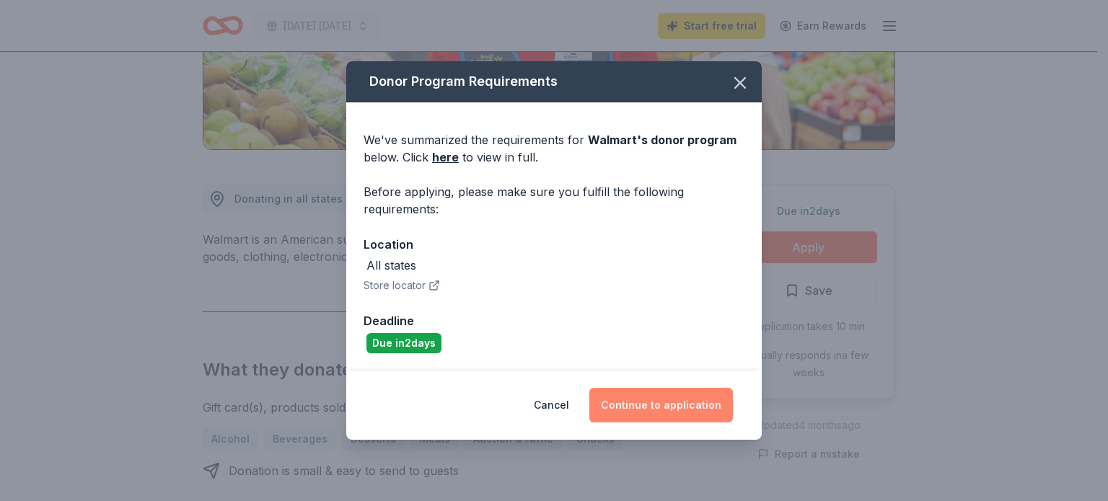
click at [652, 409] on button "Continue to application" at bounding box center [661, 405] width 144 height 35
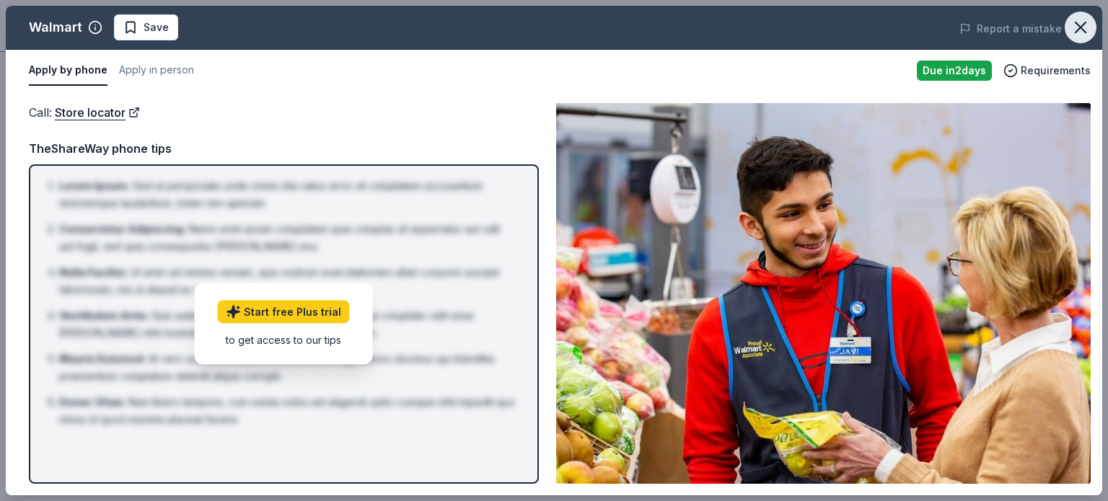
click at [1085, 23] on icon "button" at bounding box center [1081, 27] width 10 height 10
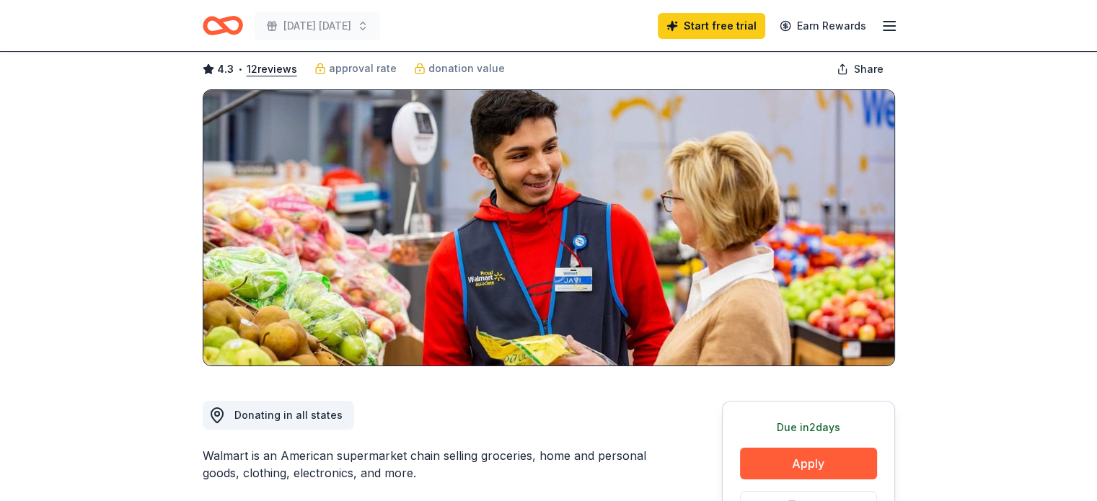
scroll to position [0, 0]
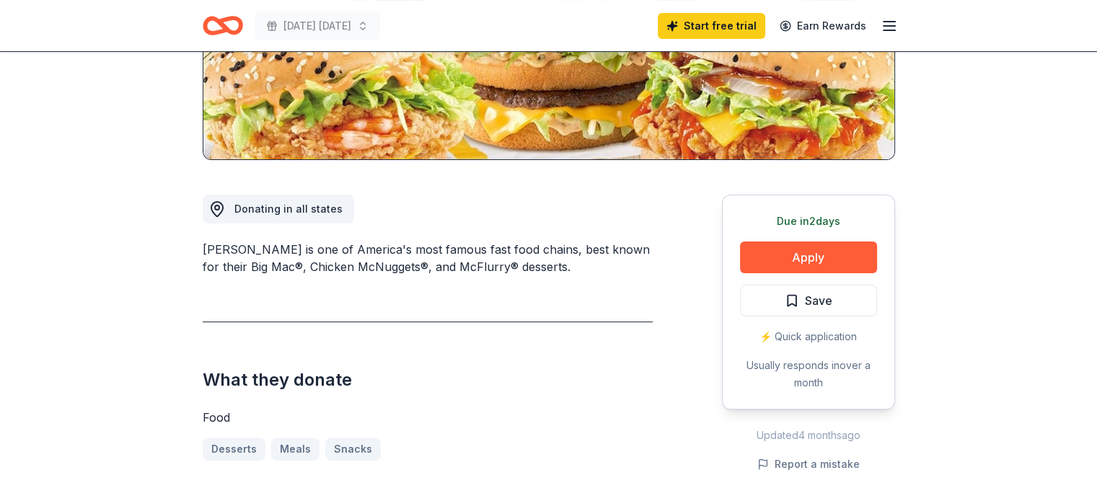
scroll to position [289, 0]
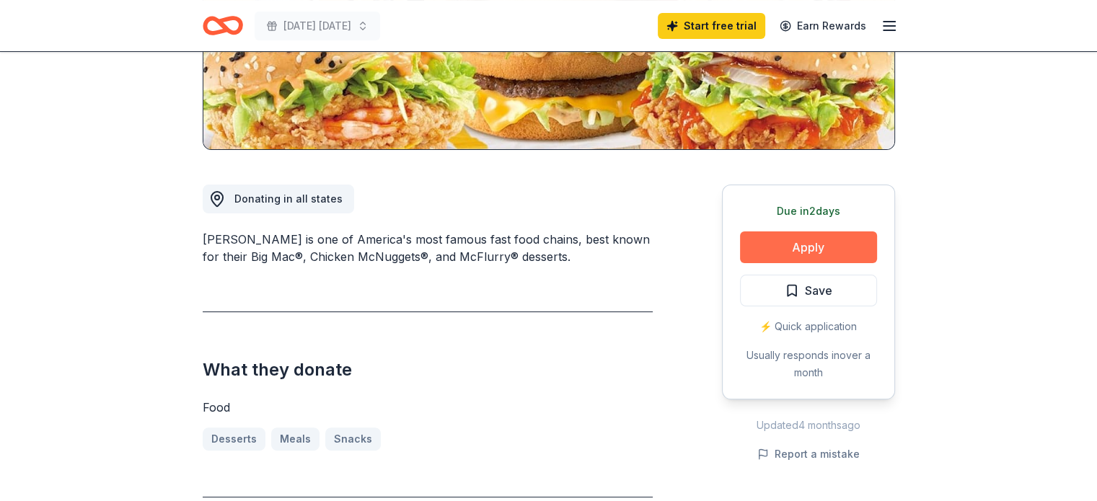
click at [807, 252] on button "Apply" at bounding box center [808, 248] width 137 height 32
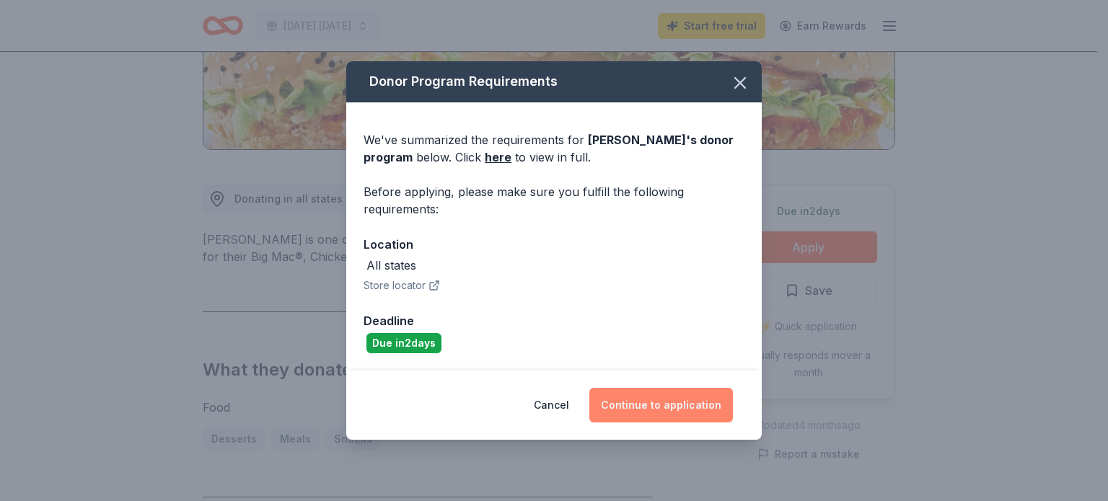
click at [636, 416] on button "Continue to application" at bounding box center [661, 405] width 144 height 35
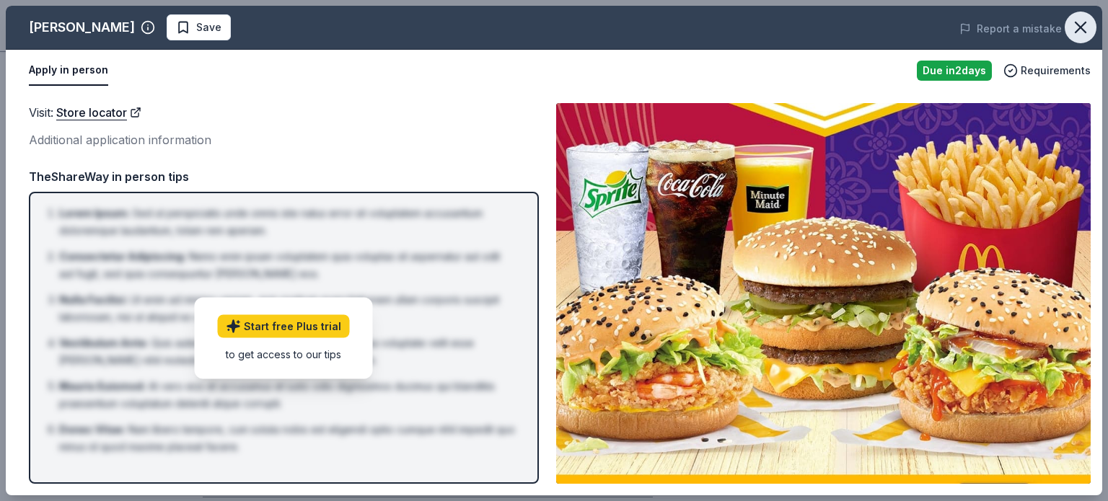
click at [1083, 22] on icon "button" at bounding box center [1081, 27] width 20 height 20
